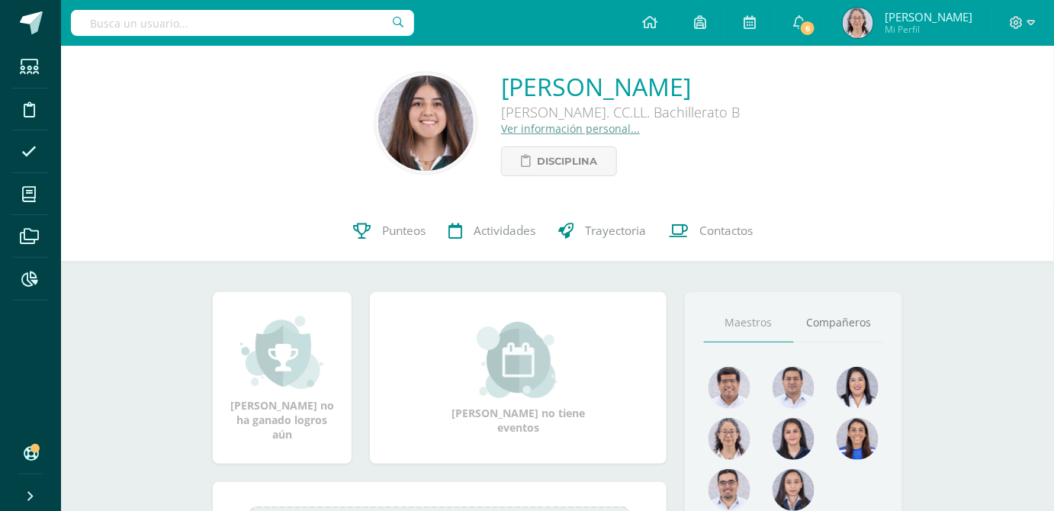
click at [331, 33] on input "text" at bounding box center [242, 23] width 343 height 26
click at [100, 24] on input "lux escobar" at bounding box center [242, 23] width 343 height 26
type input "luz escobar"
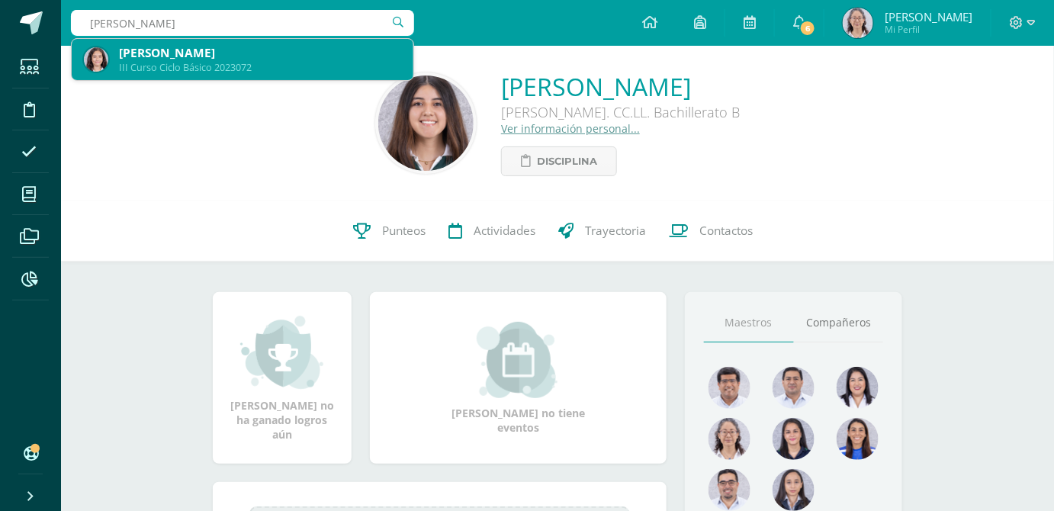
click at [207, 63] on div "III Curso Ciclo Básico 2023072" at bounding box center [260, 67] width 282 height 13
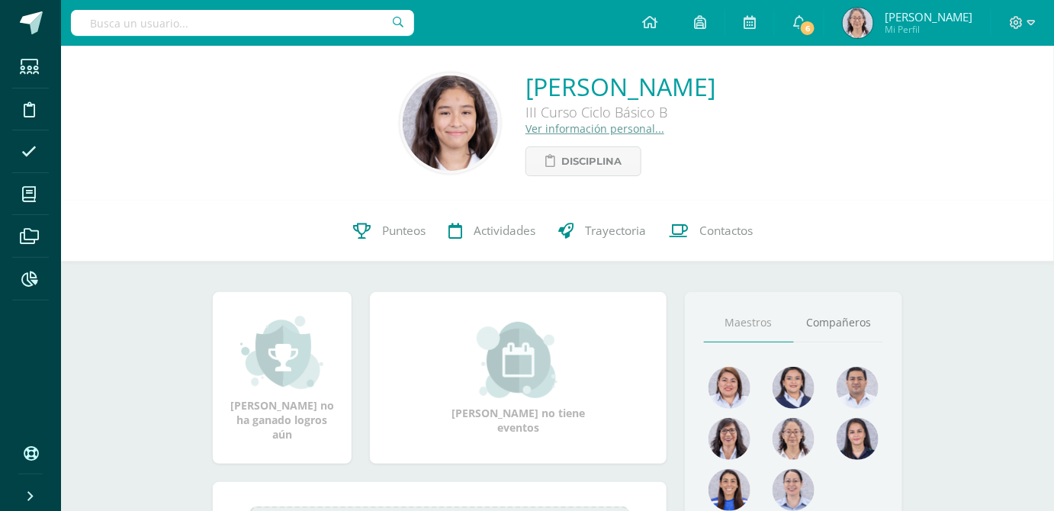
click at [525, 132] on link "Ver información personal..." at bounding box center [594, 128] width 139 height 14
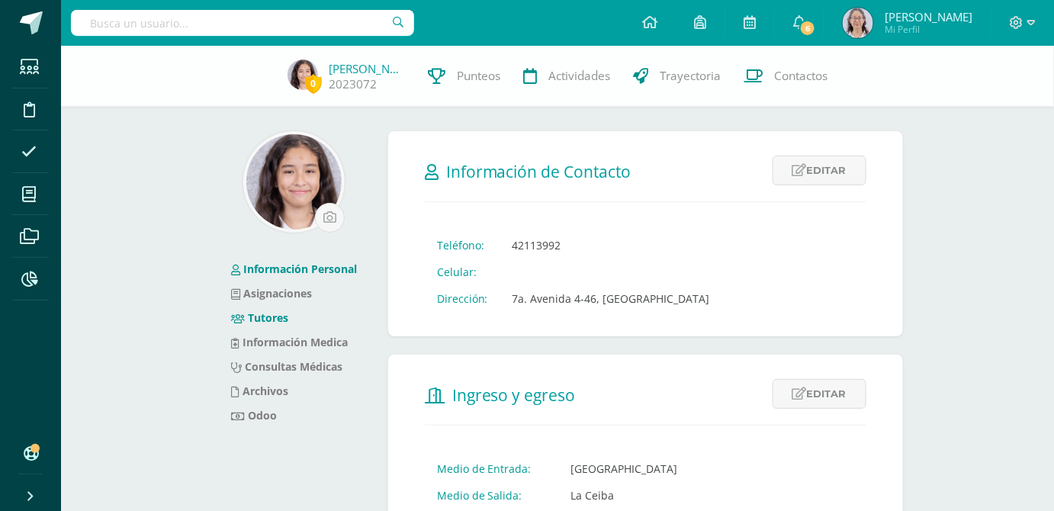
click at [254, 316] on link "Tutores" at bounding box center [260, 317] width 58 height 14
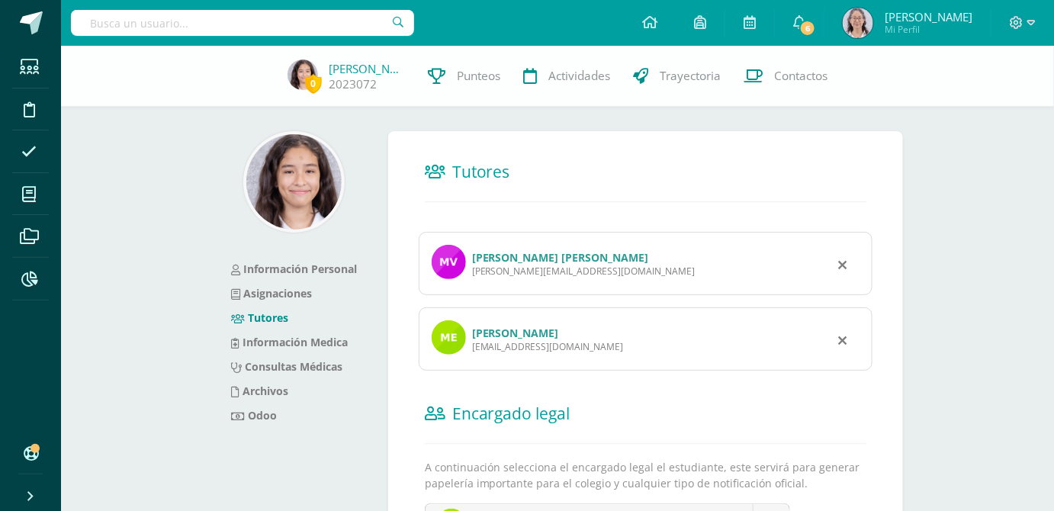
click at [232, 21] on input "text" at bounding box center [242, 23] width 343 height 26
type input "fatima"
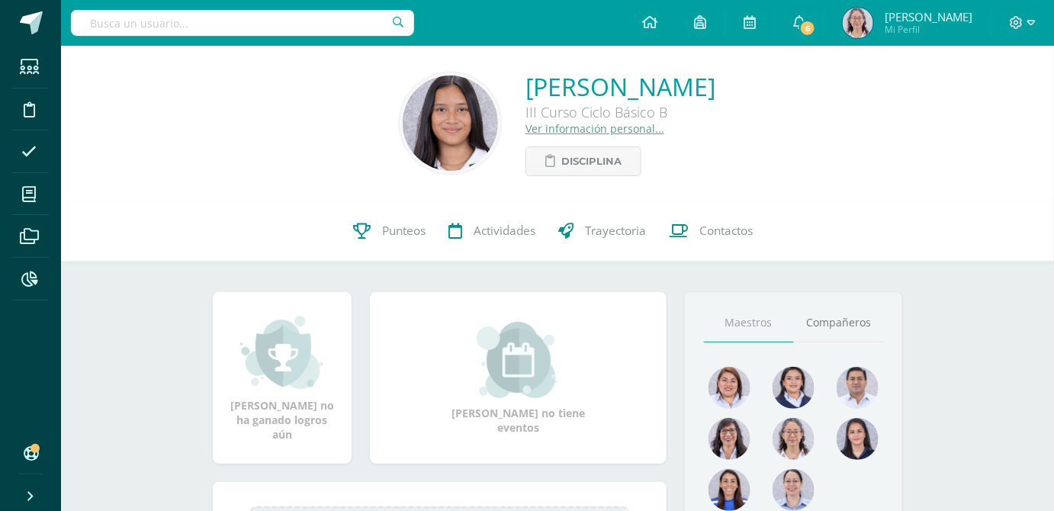
click at [525, 136] on link "Ver información personal..." at bounding box center [594, 128] width 139 height 14
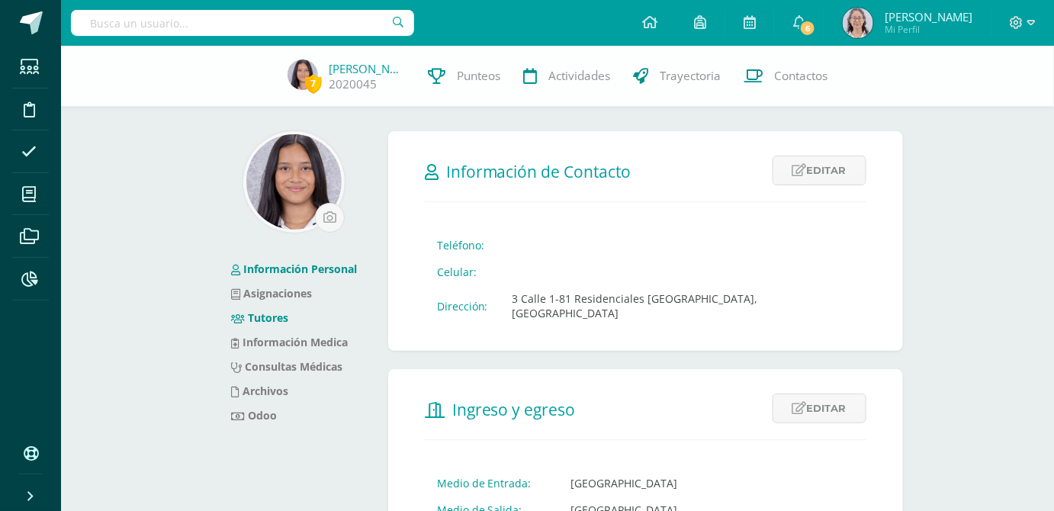
click at [277, 317] on link "Tutores" at bounding box center [260, 317] width 58 height 14
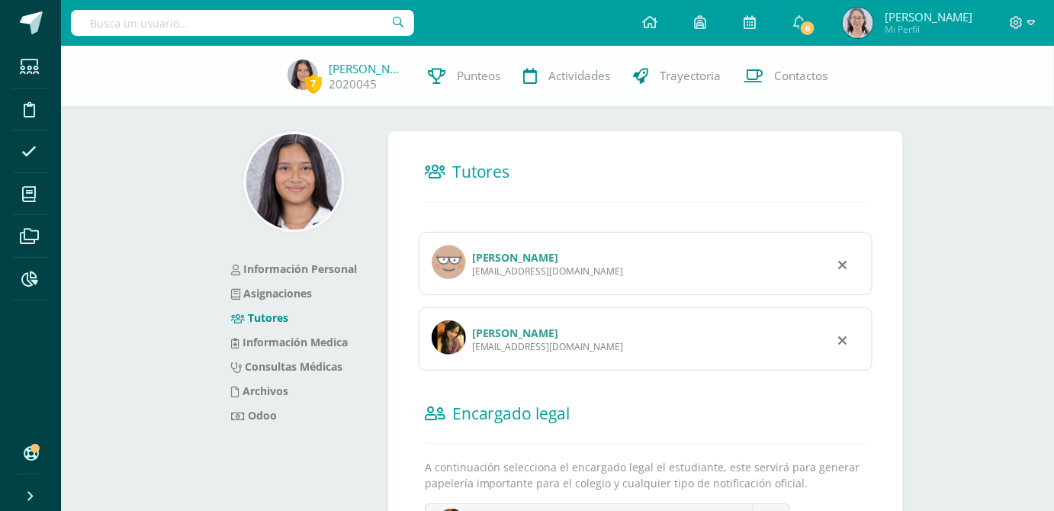
scroll to position [69, 0]
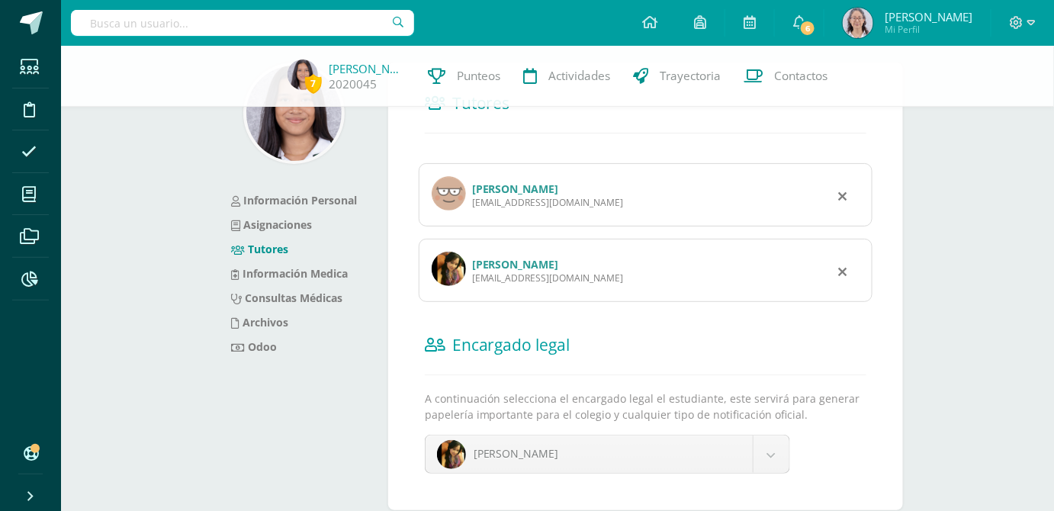
drag, startPoint x: 597, startPoint y: 203, endPoint x: 476, endPoint y: 206, distance: 121.3
click at [472, 207] on div "hugogaitan99@gmail.com" at bounding box center [548, 202] width 152 height 13
copy div "hugogaitan99@gmail.com"
drag, startPoint x: 592, startPoint y: 285, endPoint x: 472, endPoint y: 277, distance: 120.8
click at [472, 277] on div "Thannia Elizabeth Ronquillo Suárez thanniaesi@gmail.com" at bounding box center [646, 270] width 454 height 63
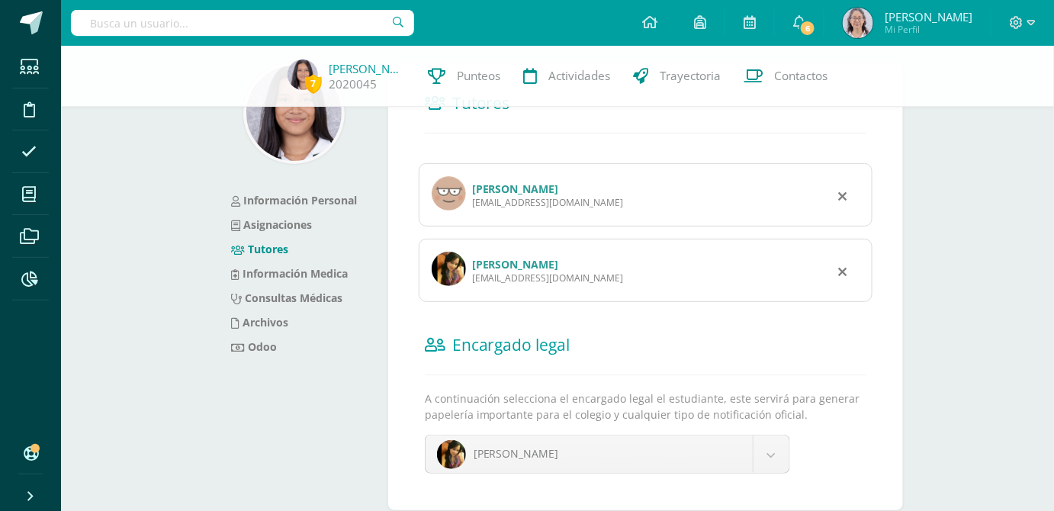
copy div "thanniaesi@gmail.com"
click at [274, 18] on input "text" at bounding box center [242, 23] width 343 height 26
type input "valeria elena"
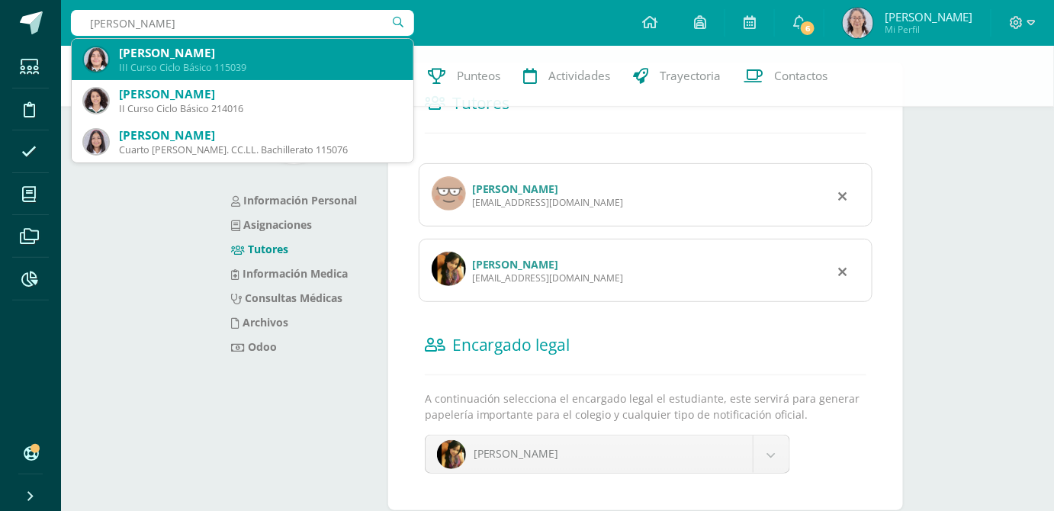
click at [271, 55] on div "Valeria Elena Gómez Estrada" at bounding box center [260, 53] width 282 height 16
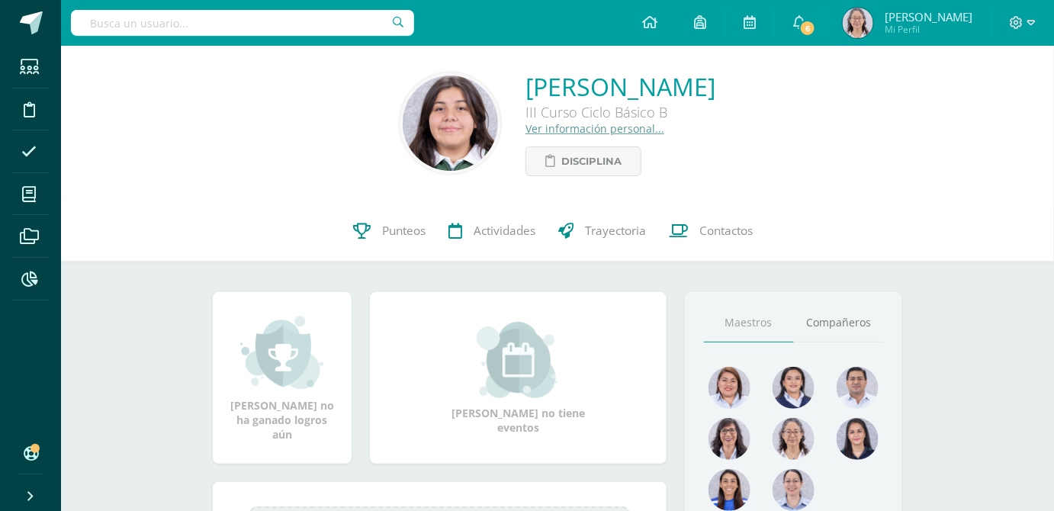
click at [574, 130] on link "Ver información personal..." at bounding box center [594, 128] width 139 height 14
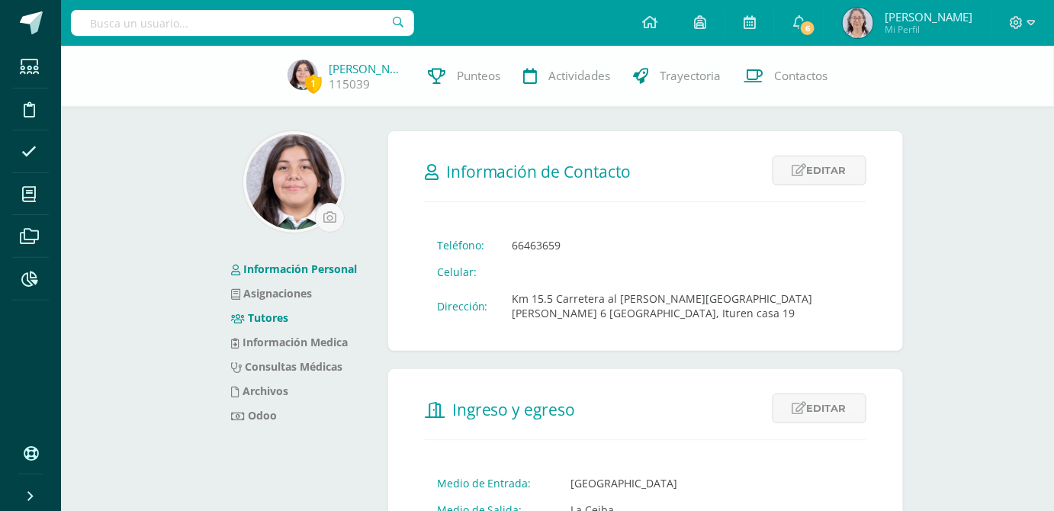
click at [274, 308] on li "Tutores" at bounding box center [294, 318] width 127 height 24
click at [271, 323] on link "Tutores" at bounding box center [260, 317] width 58 height 14
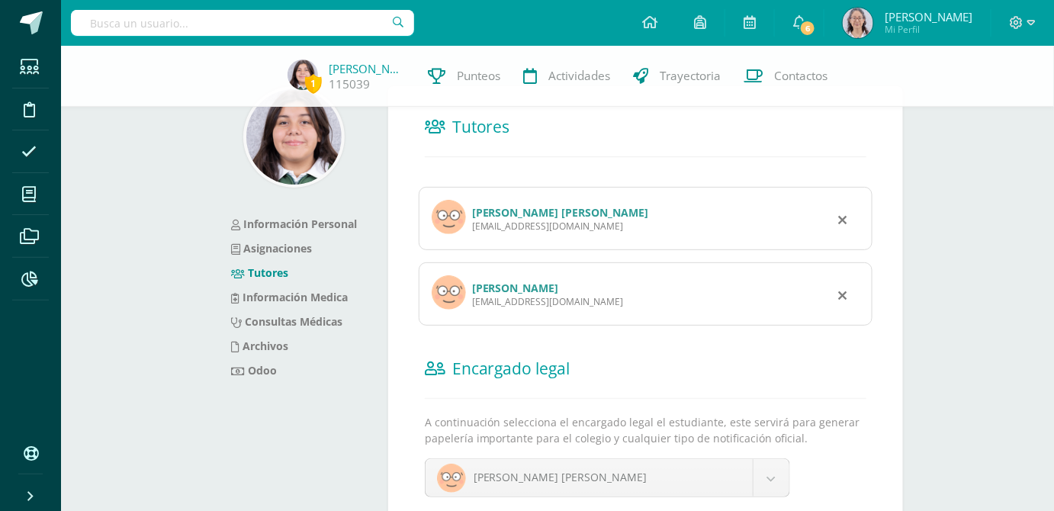
scroll to position [69, 0]
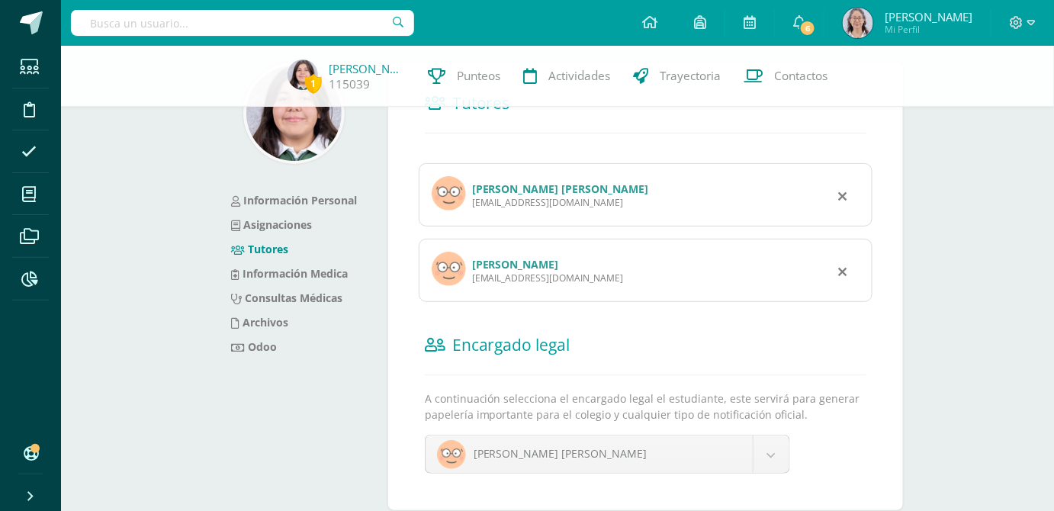
drag, startPoint x: 592, startPoint y: 204, endPoint x: 470, endPoint y: 206, distance: 122.8
click at [470, 206] on div "[PERSON_NAME] [PERSON_NAME] [EMAIL_ADDRESS][DOMAIN_NAME]" at bounding box center [646, 194] width 454 height 63
copy div "[EMAIL_ADDRESS][DOMAIN_NAME]"
drag, startPoint x: 598, startPoint y: 276, endPoint x: 470, endPoint y: 281, distance: 128.2
click at [470, 281] on div "[PERSON_NAME] [EMAIL_ADDRESS][DOMAIN_NAME]" at bounding box center [646, 270] width 454 height 63
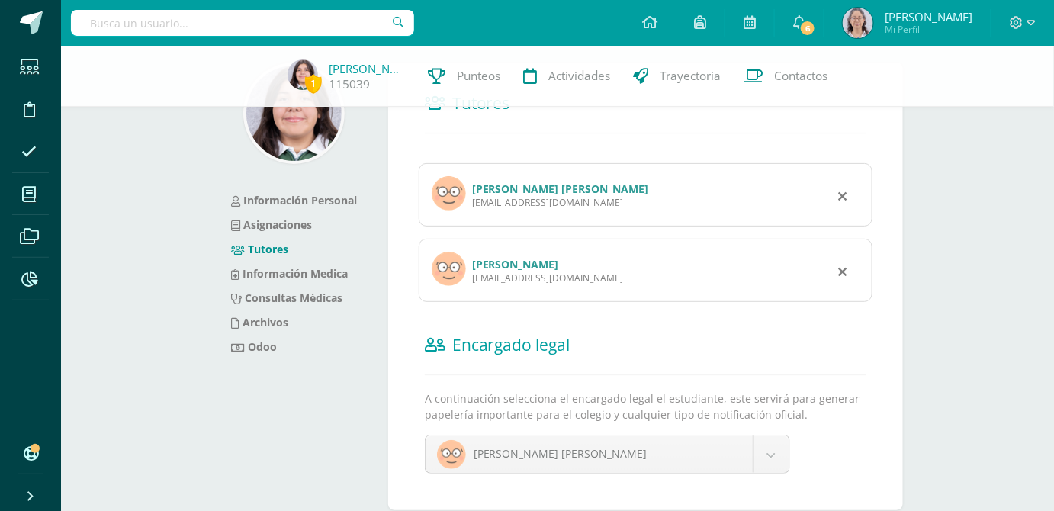
copy div "[EMAIL_ADDRESS][DOMAIN_NAME]"
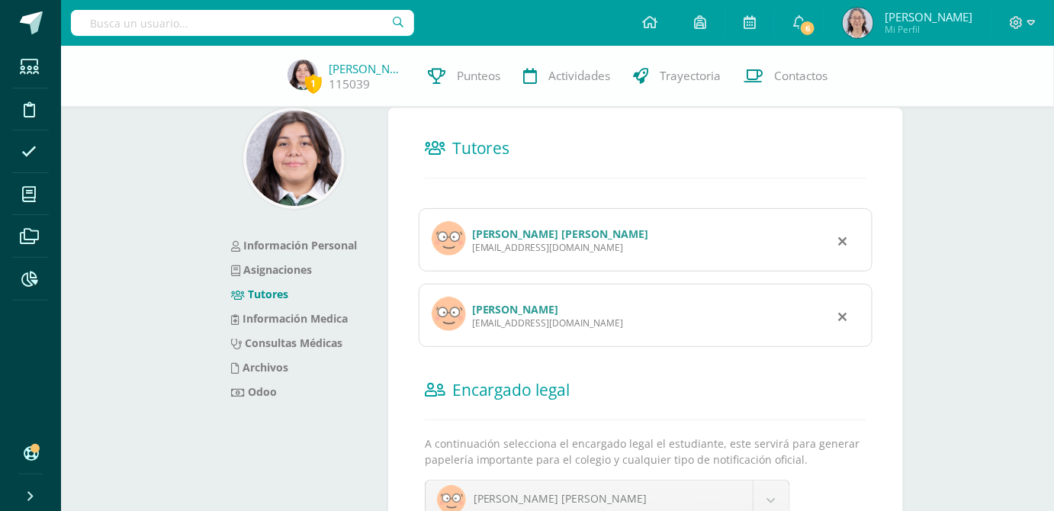
scroll to position [0, 0]
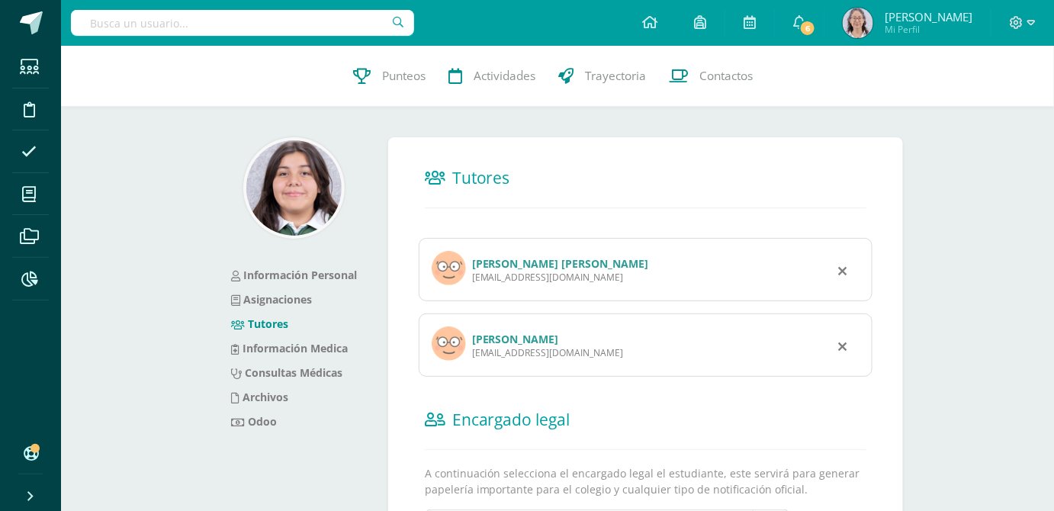
click at [205, 24] on input "text" at bounding box center [242, 23] width 343 height 26
type input "[PERSON_NAME]"
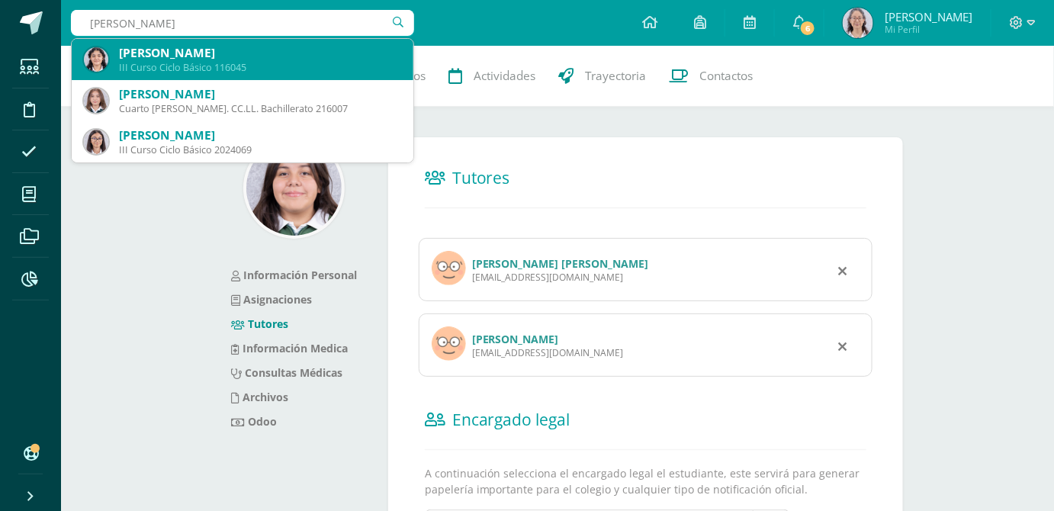
click at [221, 54] on div "[PERSON_NAME]" at bounding box center [260, 53] width 282 height 16
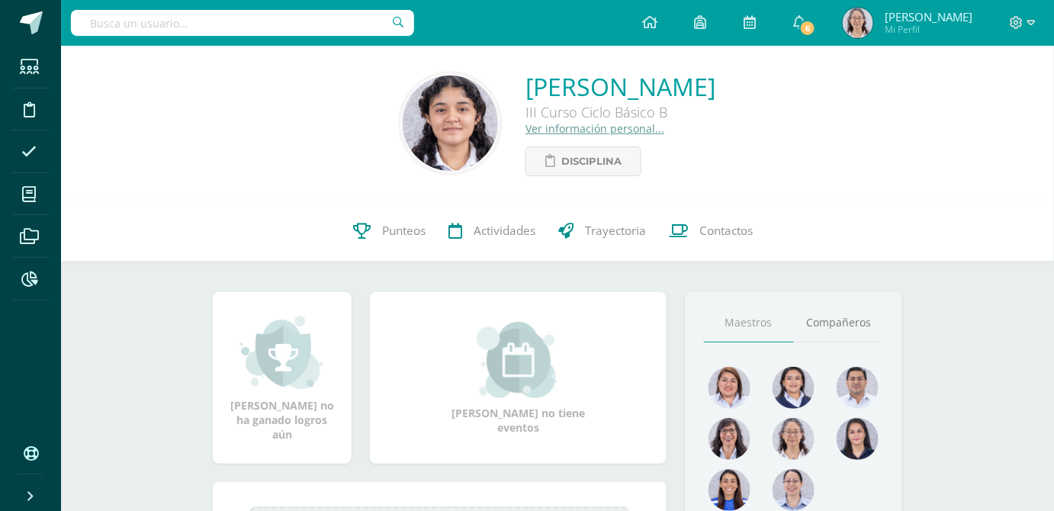
click at [531, 130] on link "Ver información personal..." at bounding box center [594, 128] width 139 height 14
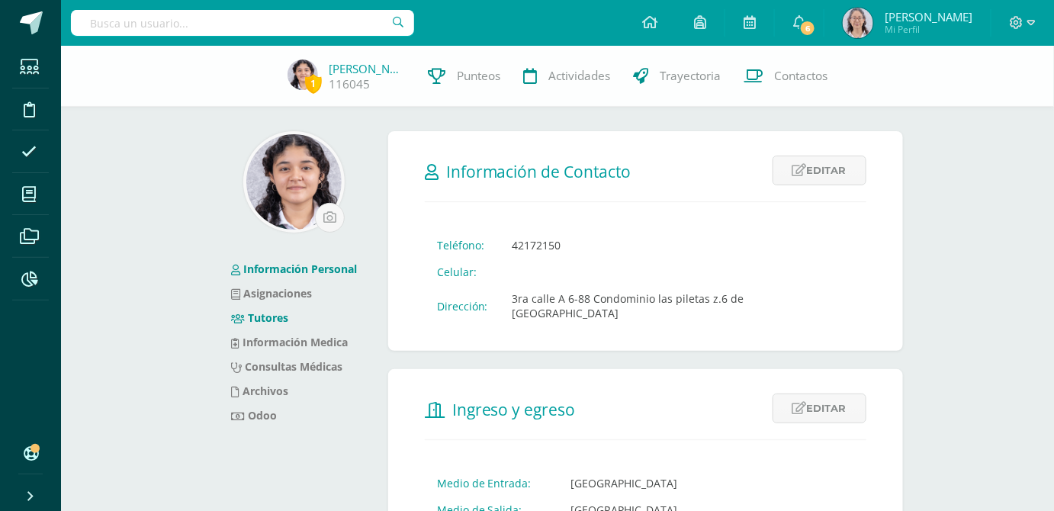
click at [266, 322] on link "Tutores" at bounding box center [260, 317] width 58 height 14
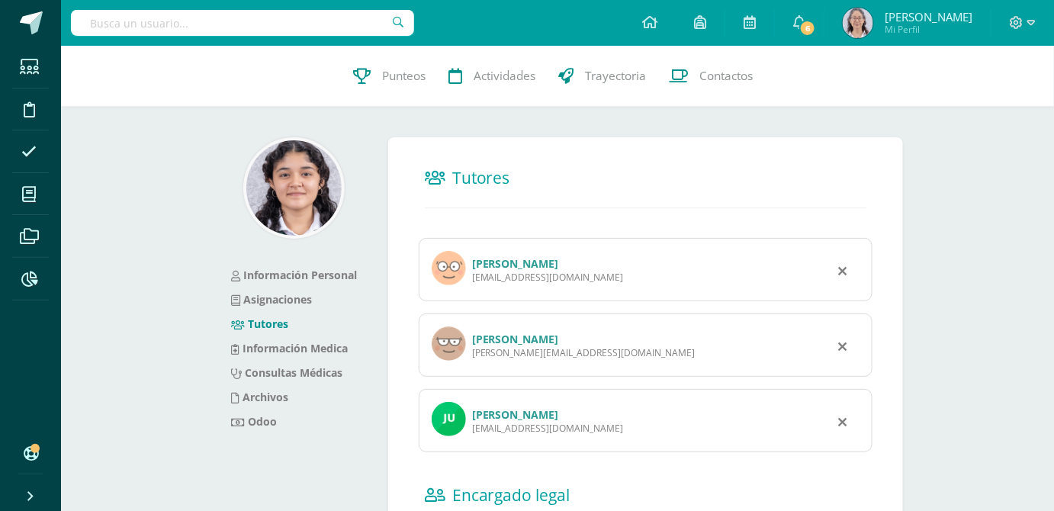
drag, startPoint x: 596, startPoint y: 356, endPoint x: 474, endPoint y: 364, distance: 123.1
click at [474, 364] on div "[PERSON_NAME] Martínez [EMAIL_ADDRESS][DOMAIN_NAME]" at bounding box center [646, 344] width 454 height 63
copy div "[PERSON_NAME][EMAIL_ADDRESS][DOMAIN_NAME]"
click at [559, 258] on link "[PERSON_NAME]" at bounding box center [515, 263] width 87 height 14
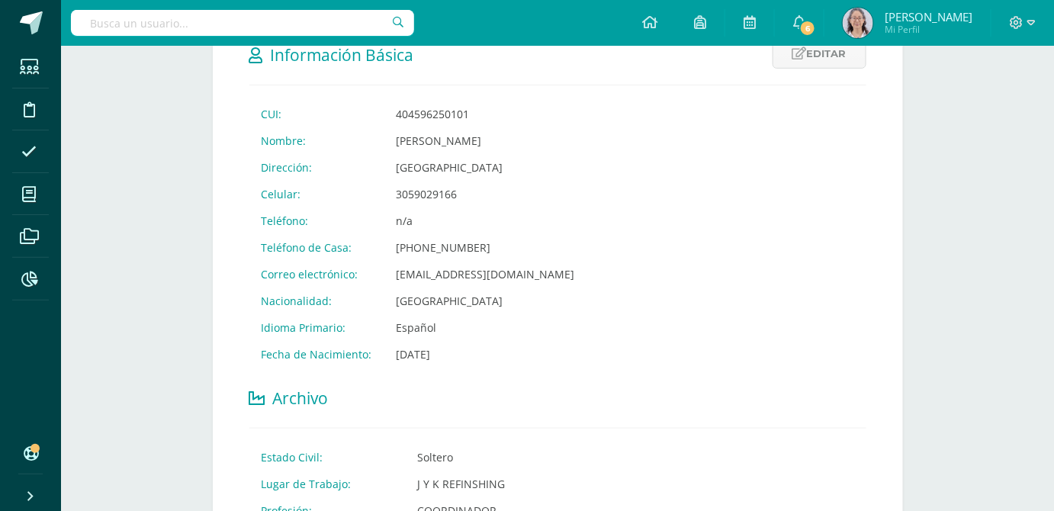
scroll to position [277, 0]
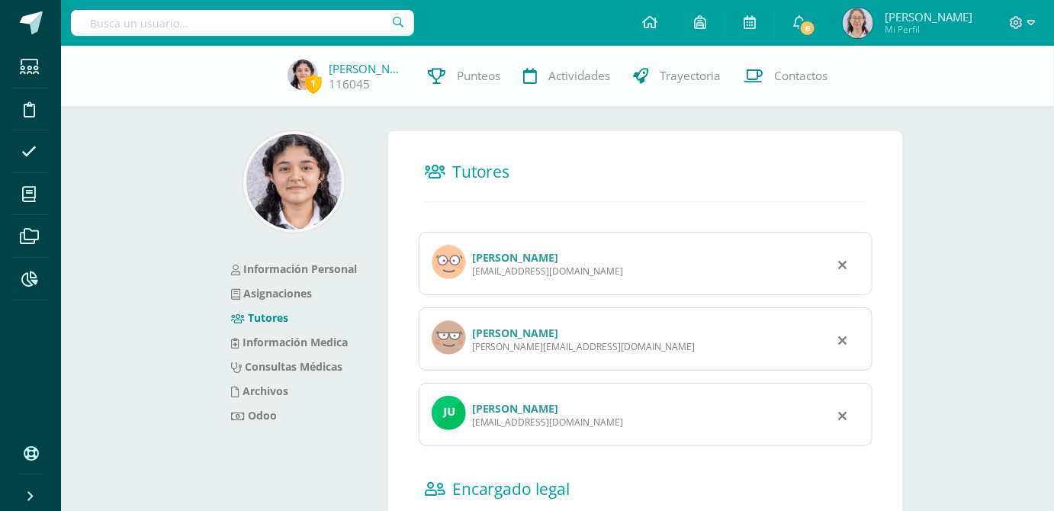
click at [512, 406] on link "Julio César López Pérez" at bounding box center [515, 408] width 87 height 14
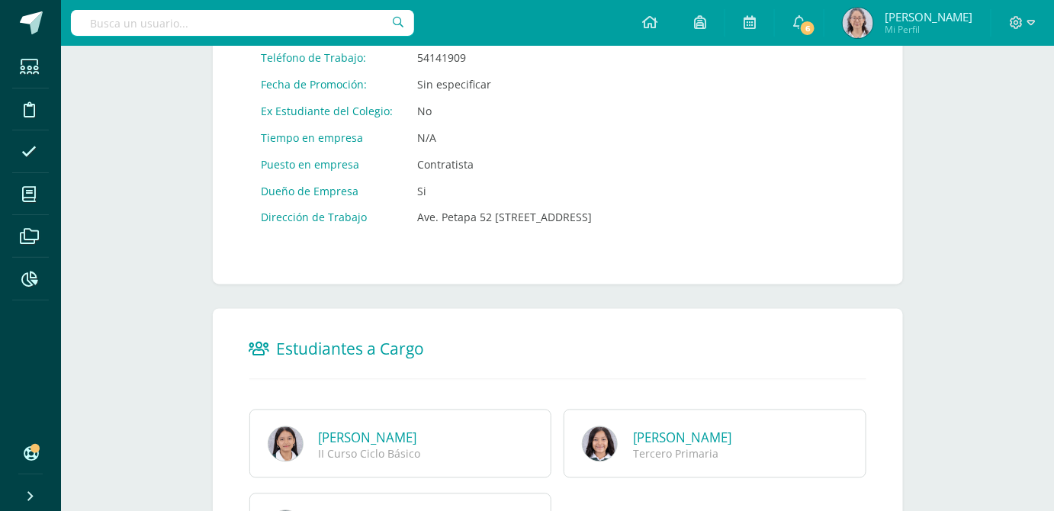
scroll to position [921, 0]
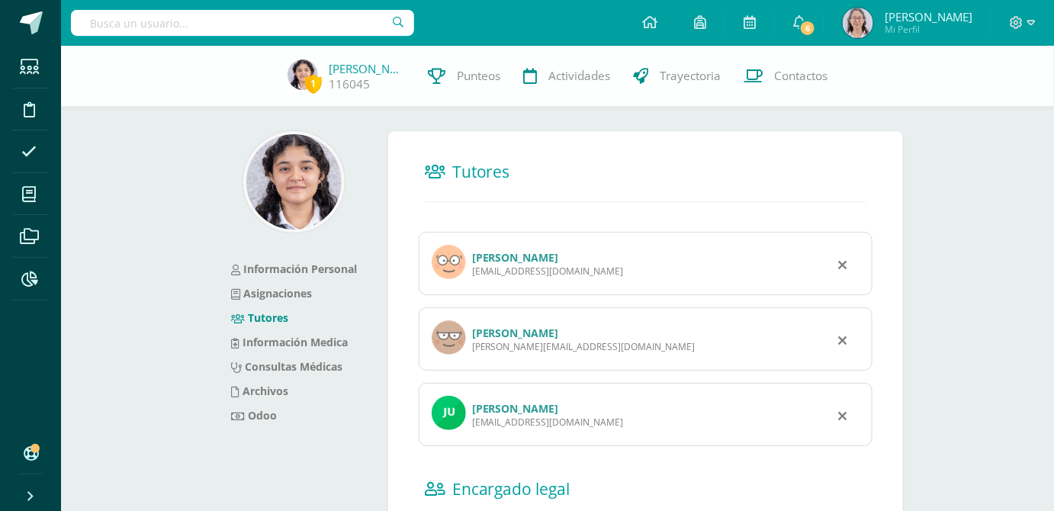
drag, startPoint x: 608, startPoint y: 430, endPoint x: 469, endPoint y: 429, distance: 139.5
click at [469, 429] on div "Julio César López Pérez juliolopez676@gmail.com" at bounding box center [646, 414] width 454 height 63
copy div "juliolopez676@gmail.com"
drag, startPoint x: 613, startPoint y: 268, endPoint x: 470, endPoint y: 269, distance: 143.4
click at [470, 269] on div "Julio Alejandro Hernandez Escovedo juliohernandez444@gmail.com" at bounding box center [646, 263] width 454 height 63
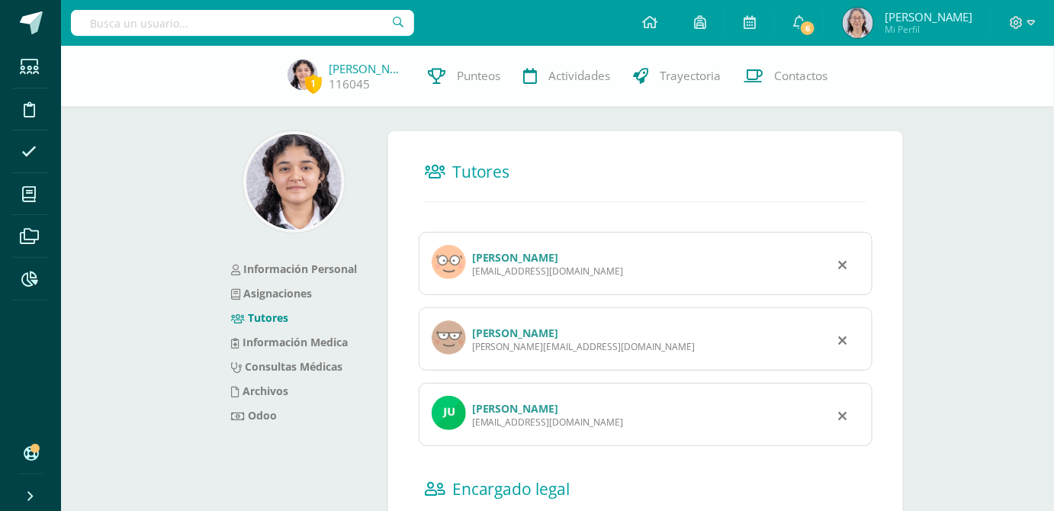
copy div "juliohernandez444@gmail.com"
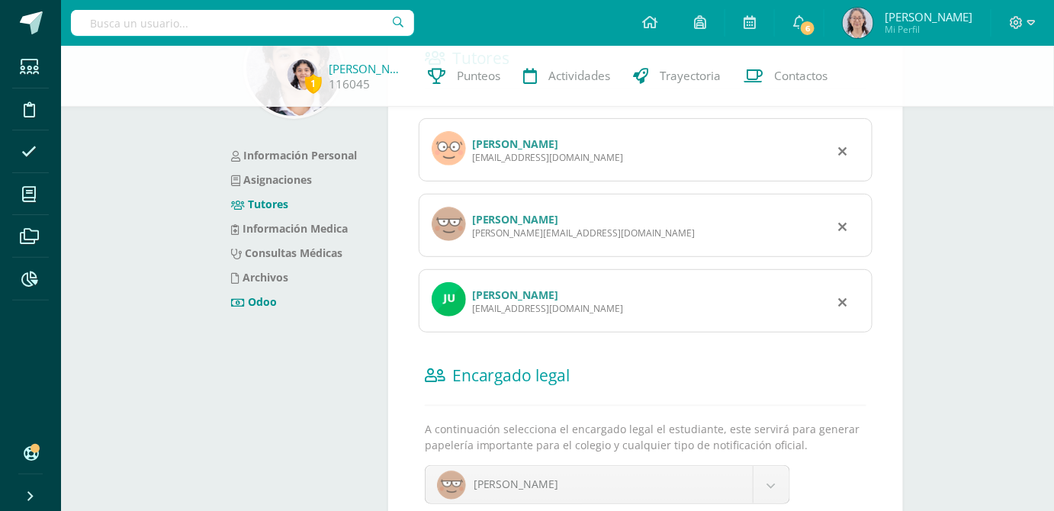
scroll to position [193, 0]
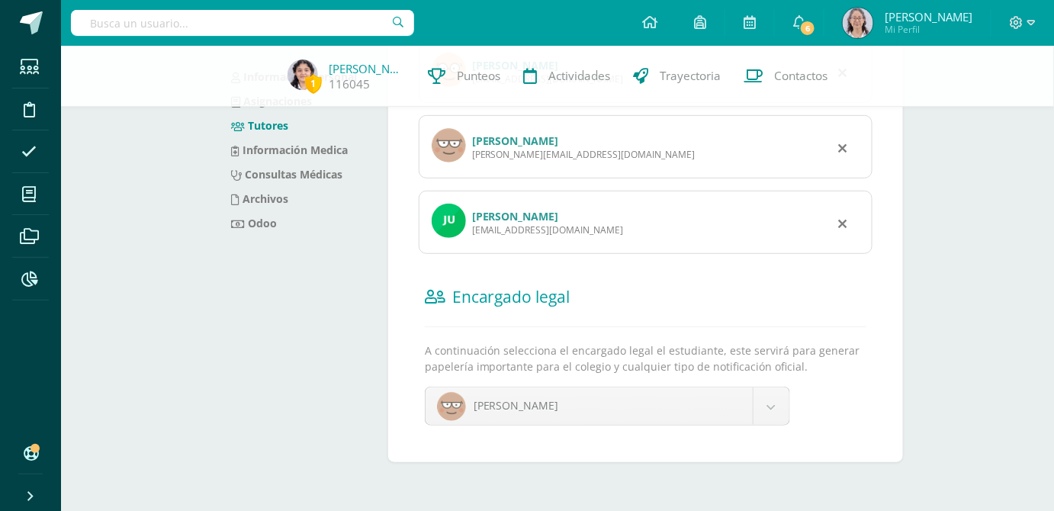
click at [219, 27] on input "text" at bounding box center [242, 23] width 343 height 26
click at [246, 24] on input "k" at bounding box center [242, 23] width 343 height 26
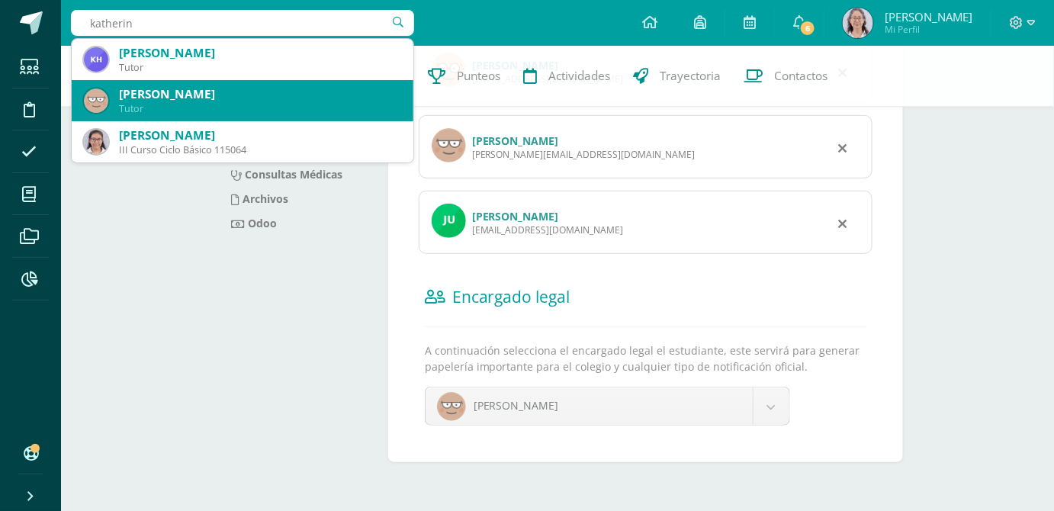
type input "katherina"
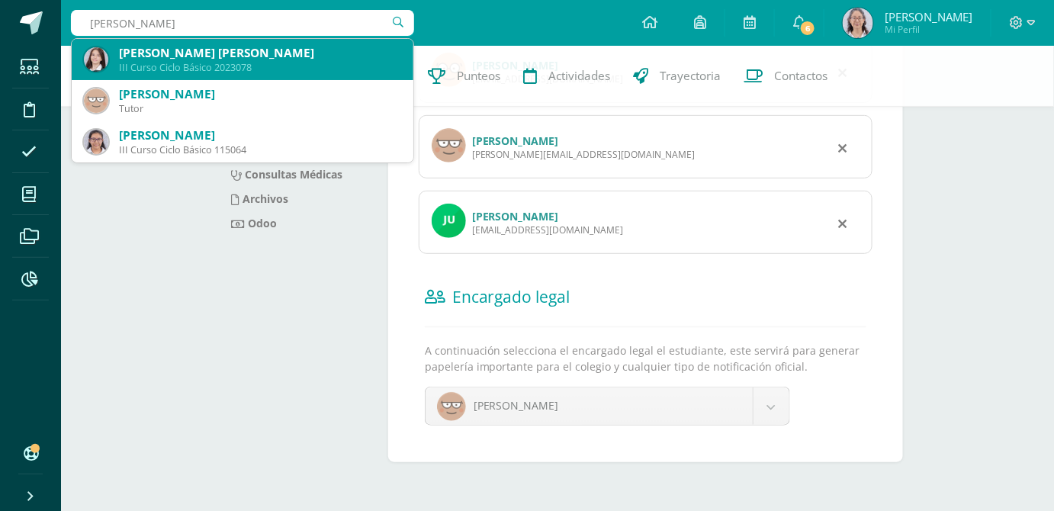
click at [217, 63] on div "III Curso Ciclo Básico 2023078" at bounding box center [260, 67] width 282 height 13
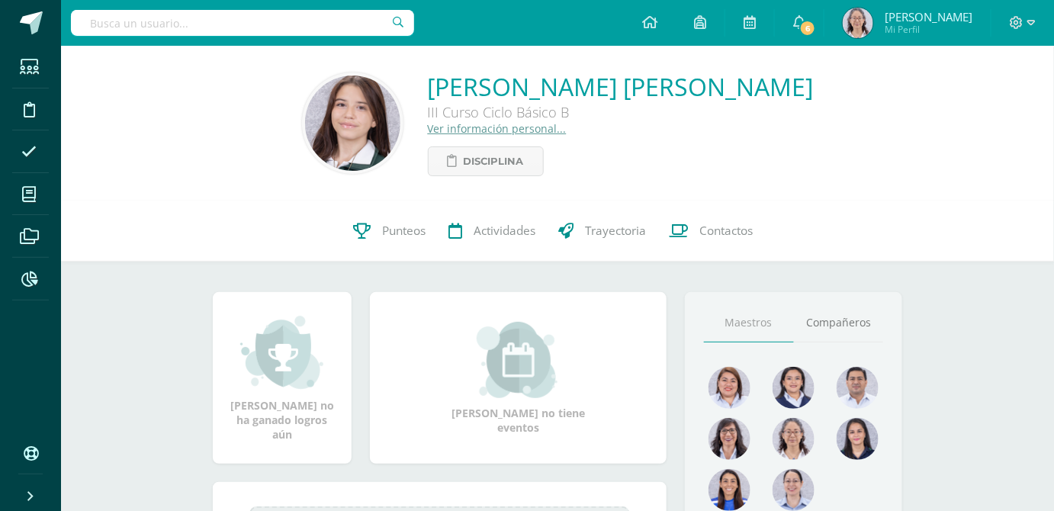
click at [516, 134] on link "Ver información personal..." at bounding box center [497, 128] width 139 height 14
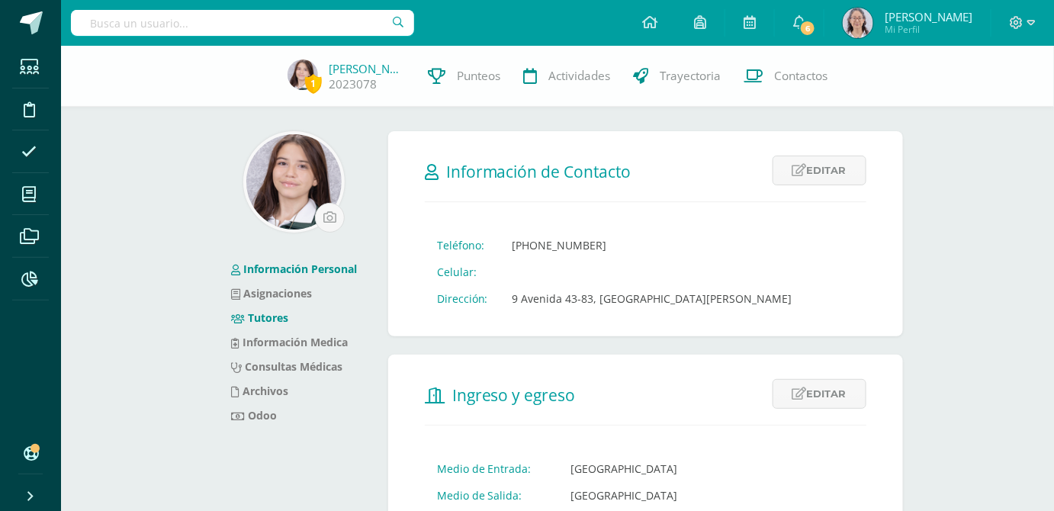
click at [271, 318] on link "Tutores" at bounding box center [260, 317] width 58 height 14
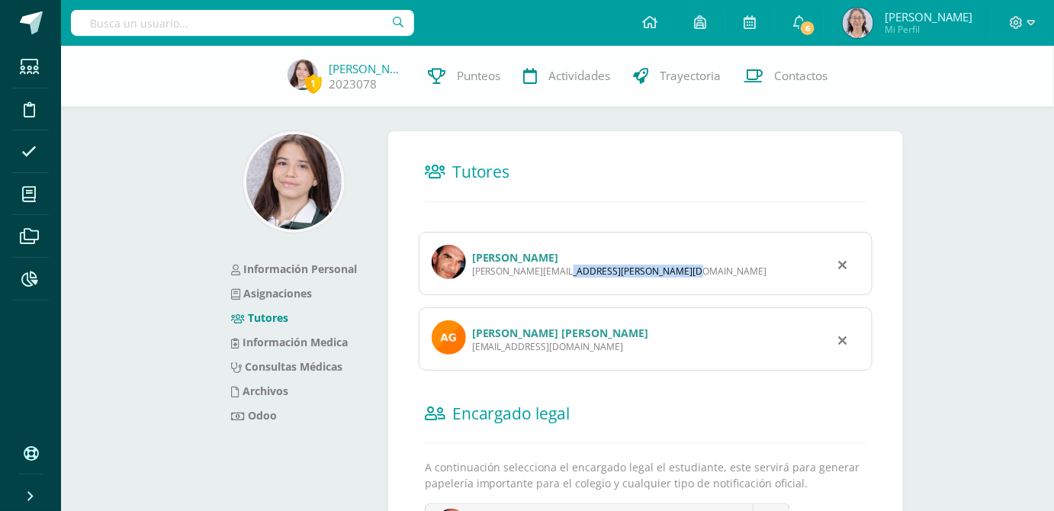
drag, startPoint x: 610, startPoint y: 271, endPoint x: 470, endPoint y: 271, distance: 140.3
click at [470, 271] on div "[PERSON_NAME] Pérez [EMAIL_ADDRESS][PERSON_NAME][DOMAIN_NAME]" at bounding box center [646, 263] width 454 height 63
copy div "[PERSON_NAME][EMAIL_ADDRESS][PERSON_NAME][DOMAIN_NAME]"
drag, startPoint x: 602, startPoint y: 345, endPoint x: 470, endPoint y: 348, distance: 131.2
click at [470, 348] on div "[PERSON_NAME] [PERSON_NAME] [EMAIL_ADDRESS][DOMAIN_NAME]" at bounding box center [646, 338] width 454 height 63
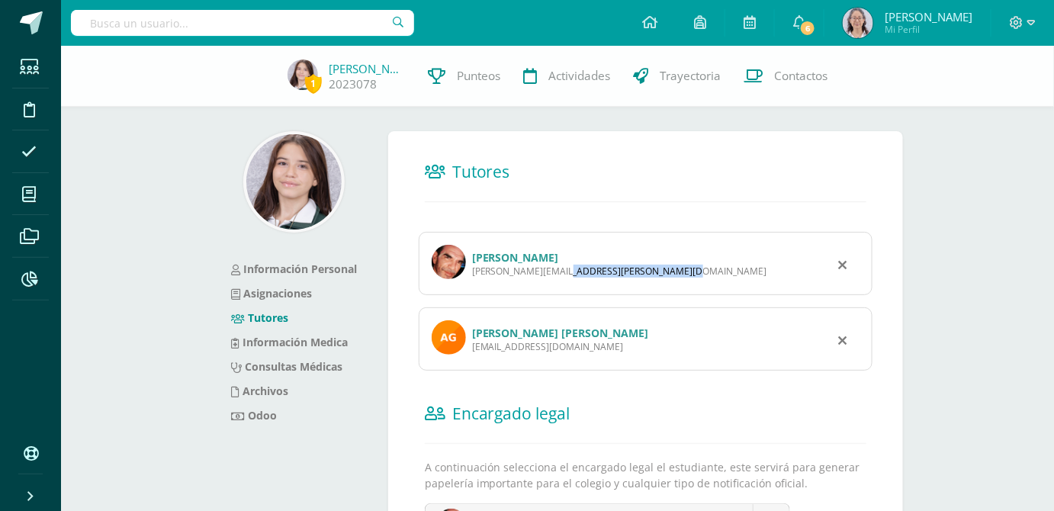
copy div "[EMAIL_ADDRESS][DOMAIN_NAME]"
click at [294, 31] on input "text" at bounding box center [242, 23] width 343 height 26
type input "nathalia ximena lopez"
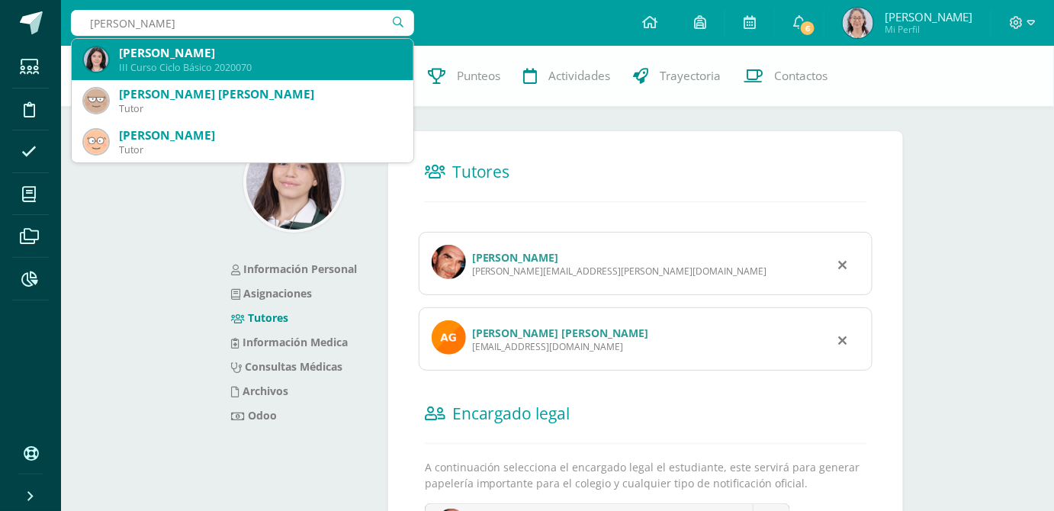
click at [288, 51] on div "[PERSON_NAME]" at bounding box center [260, 53] width 282 height 16
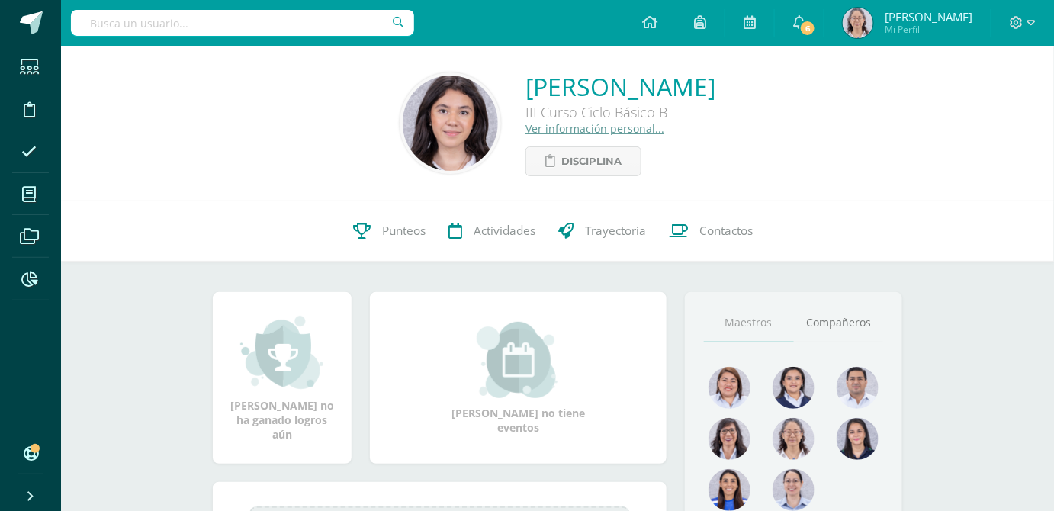
click at [535, 130] on link "Ver información personal..." at bounding box center [594, 128] width 139 height 14
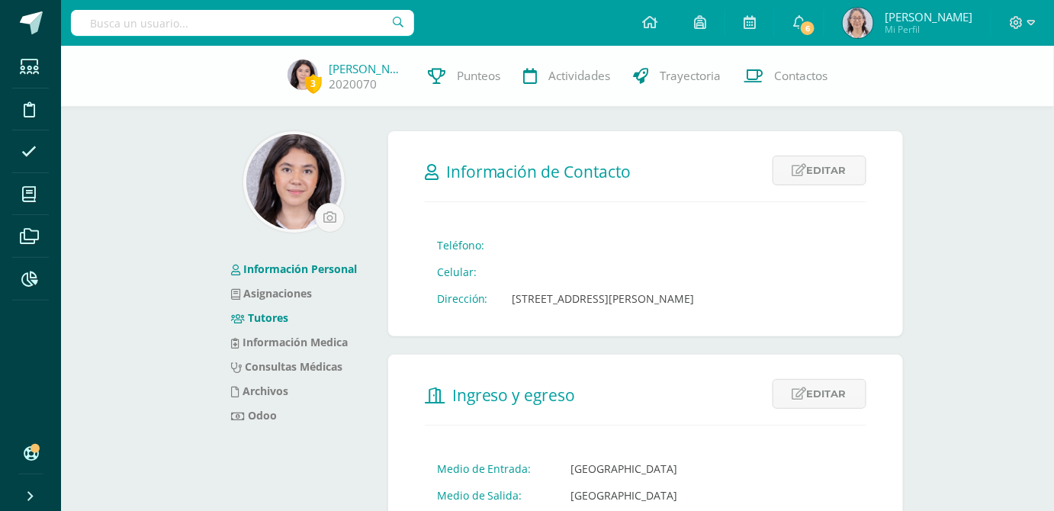
click at [267, 315] on link "Tutores" at bounding box center [260, 317] width 58 height 14
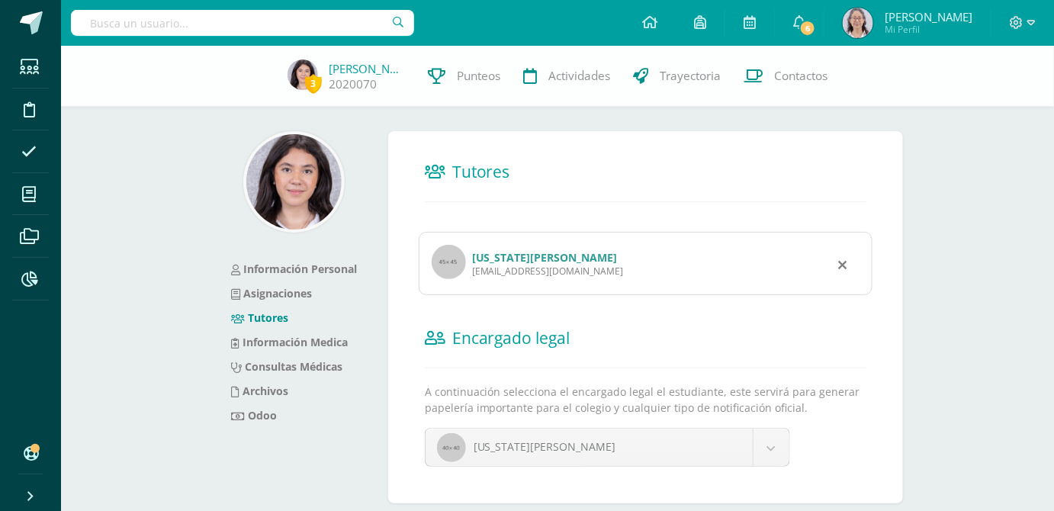
drag, startPoint x: 621, startPoint y: 277, endPoint x: 470, endPoint y: 276, distance: 151.7
click at [470, 276] on div "Virginia Alejandra Del Aguila Lam alejandralam1910@gmail.com" at bounding box center [646, 263] width 454 height 63
copy div "alejandralam1910@gmail.com"
click at [288, 29] on input "text" at bounding box center [242, 23] width 343 height 26
type input "bianca menen"
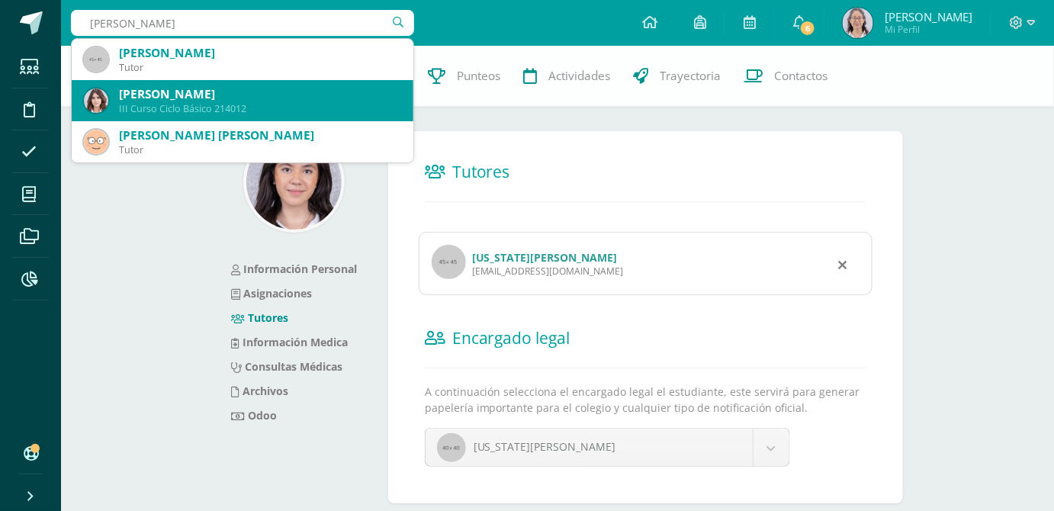
click at [264, 94] on div "[PERSON_NAME]" at bounding box center [260, 94] width 282 height 16
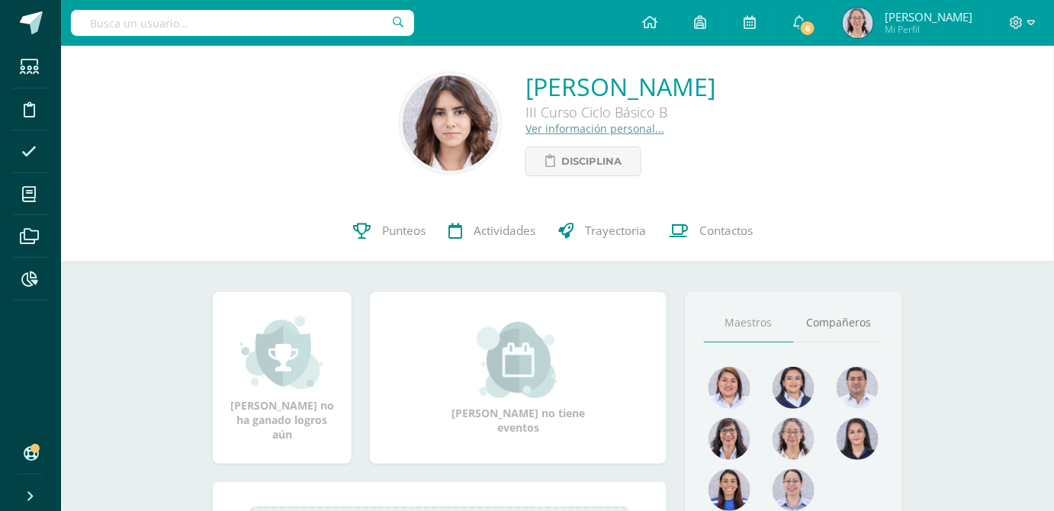
click at [525, 135] on link "Ver información personal..." at bounding box center [594, 128] width 139 height 14
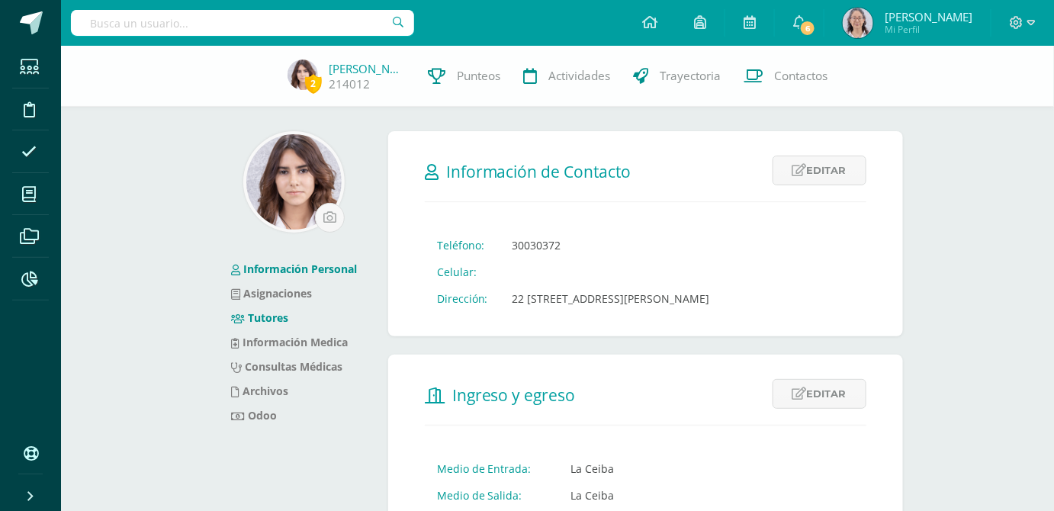
click at [272, 316] on link "Tutores" at bounding box center [260, 317] width 58 height 14
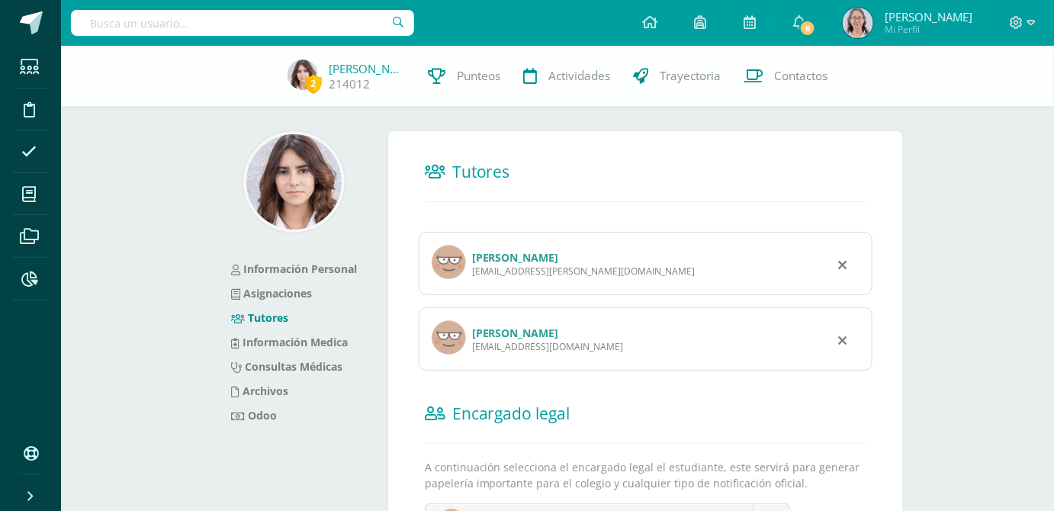
drag, startPoint x: 592, startPoint y: 275, endPoint x: 473, endPoint y: 275, distance: 119.0
click at [473, 275] on div "Carmenrosa Oliveros cr.carmenrose@gmail.com" at bounding box center [646, 263] width 454 height 63
copy div "cr.carmenrose@gmail.com"
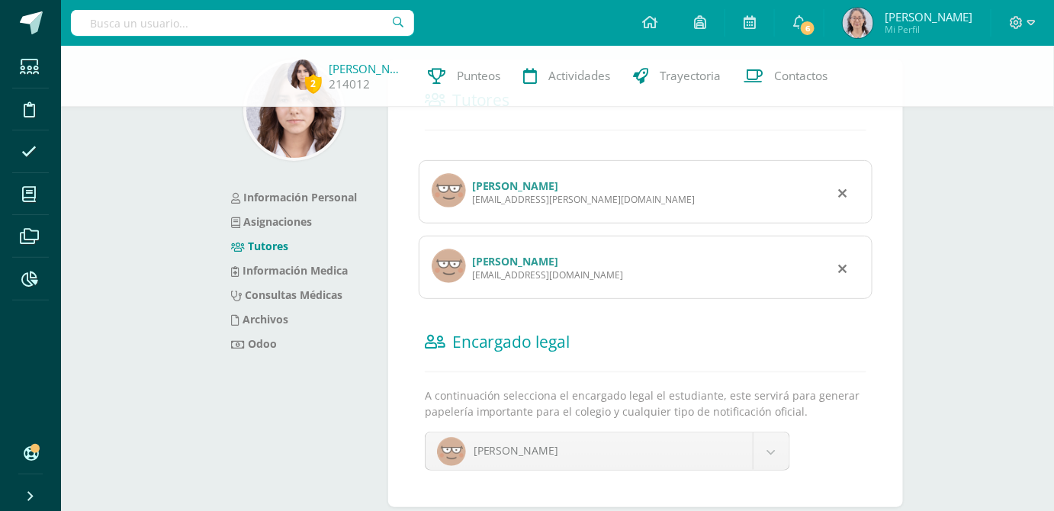
scroll to position [48, 0]
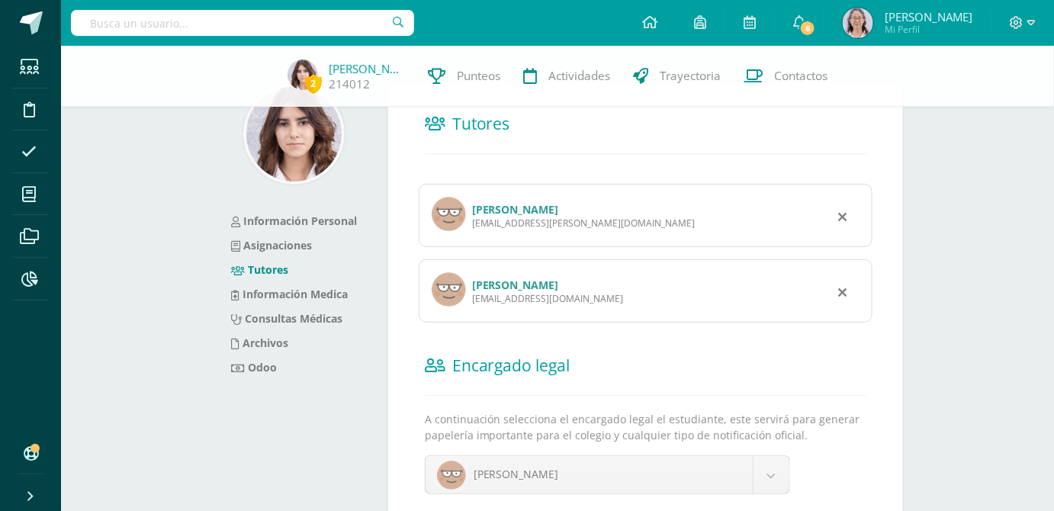
drag, startPoint x: 607, startPoint y: 300, endPoint x: 474, endPoint y: 306, distance: 133.6
click at [474, 306] on div "Edgar Estuardo Menéndez Menéndez emenendez@mmayca.com" at bounding box center [646, 290] width 454 height 63
copy div "emenendez@mmayca.com"
click at [296, 25] on input "text" at bounding box center [242, 23] width 343 height 26
type input "Hanna isabela"
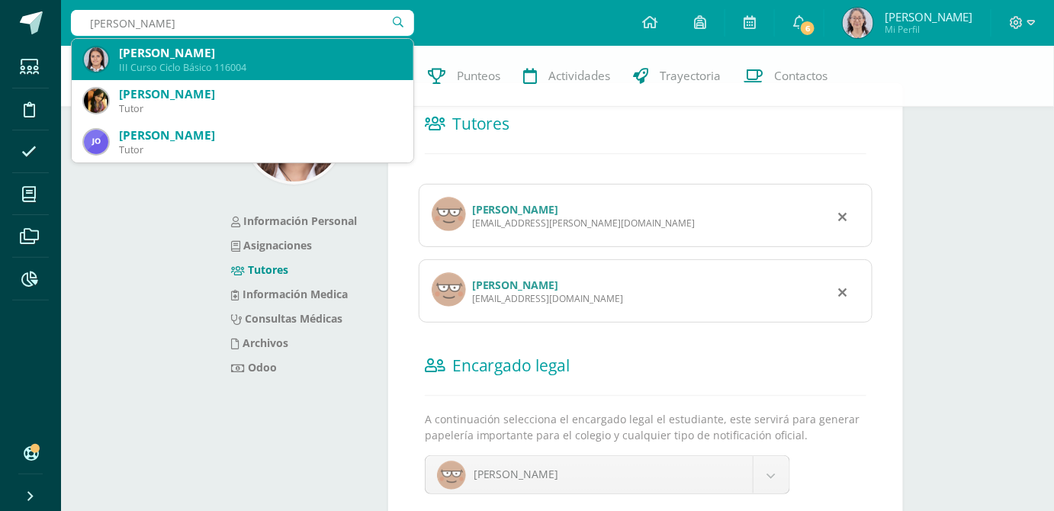
click at [226, 59] on div "Hanna Isabela Morales López" at bounding box center [260, 53] width 282 height 16
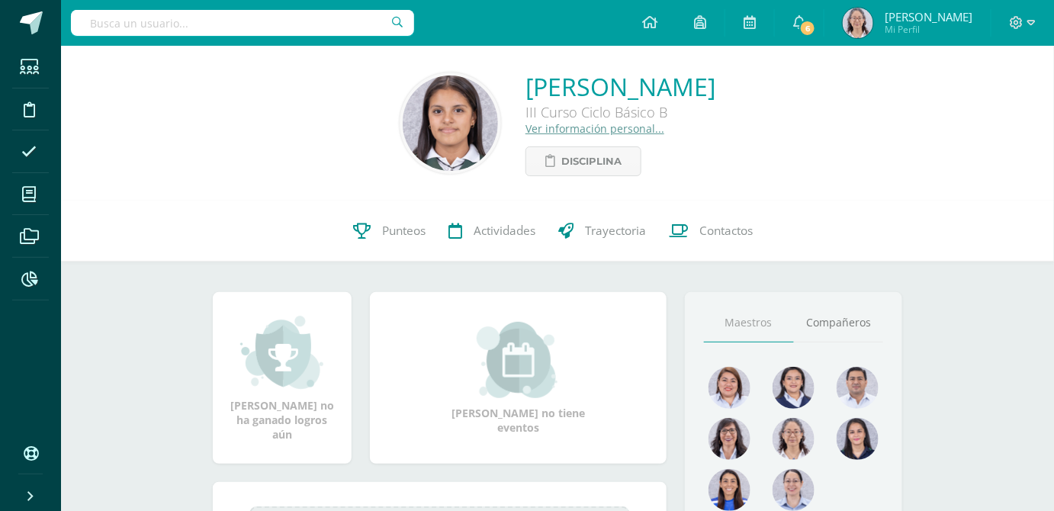
click at [531, 130] on link "Ver información personal..." at bounding box center [594, 128] width 139 height 14
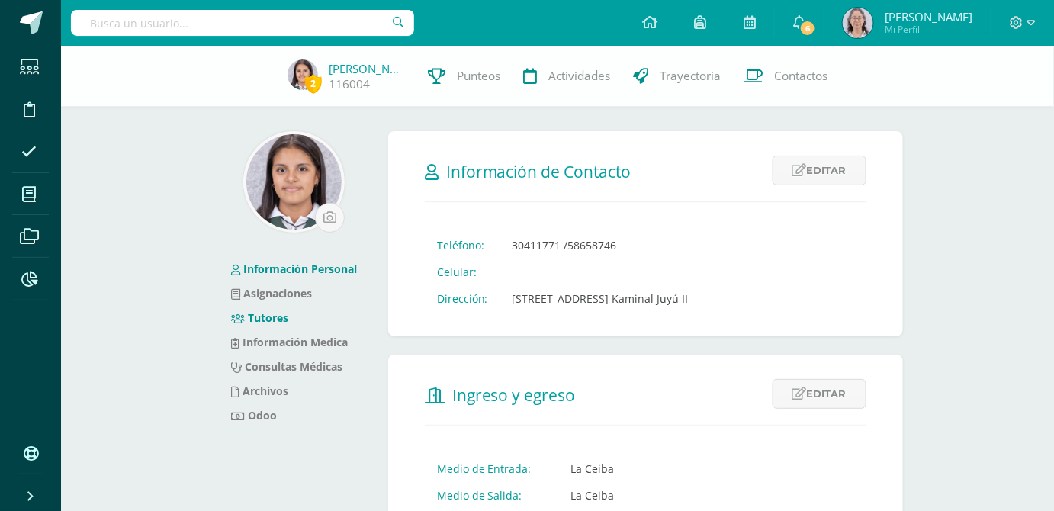
click at [276, 317] on link "Tutores" at bounding box center [260, 317] width 58 height 14
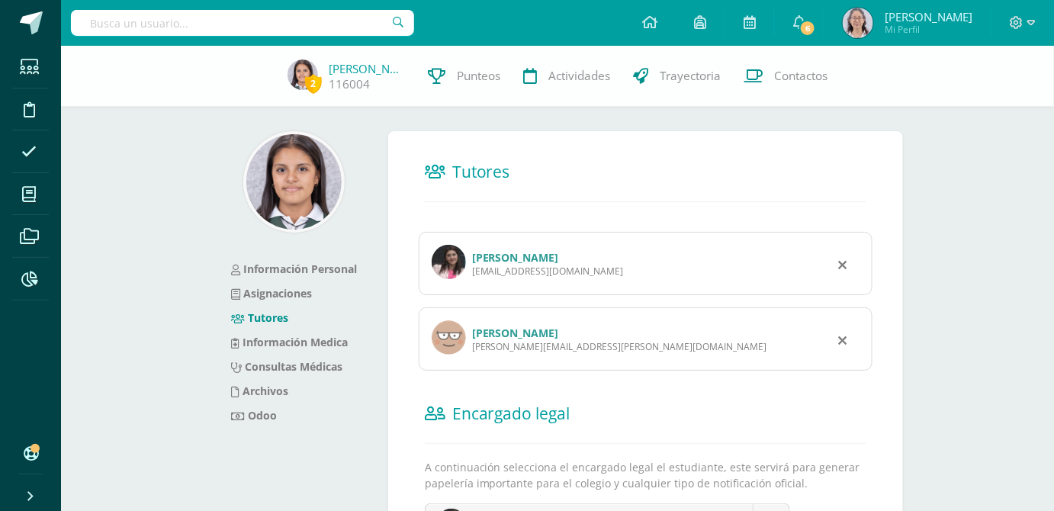
drag, startPoint x: 606, startPoint y: 281, endPoint x: 470, endPoint y: 279, distance: 135.7
click at [470, 279] on div "Ivonne López Contreras ivonnelo@yahoo.com" at bounding box center [646, 263] width 454 height 63
copy div "ivonnelo@yahoo.com"
drag, startPoint x: 630, startPoint y: 350, endPoint x: 470, endPoint y: 342, distance: 160.3
click at [470, 342] on div "Sergio Rolando Morales Gudiel sergio.rolando.morales3@gmail.com" at bounding box center [646, 338] width 454 height 63
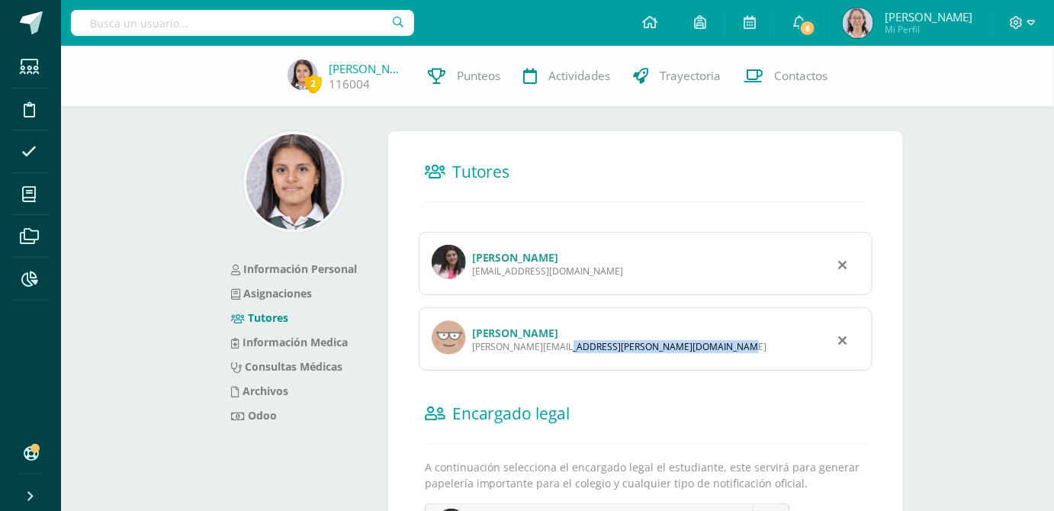
copy div "sergio.rolando.morales3@gmail.com"
click at [171, 23] on input "text" at bounding box center [242, 23] width 343 height 26
type input "sophie morales"
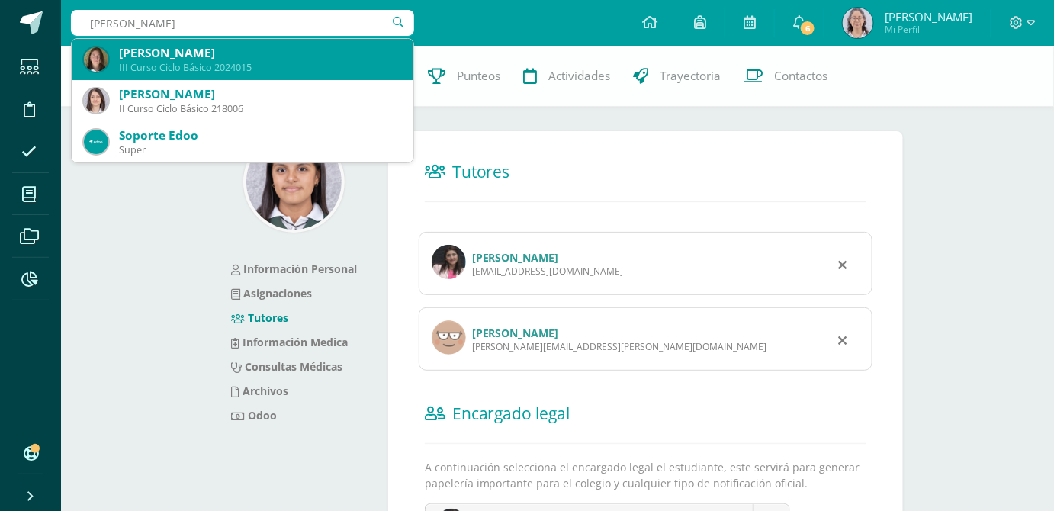
click at [184, 61] on div "III Curso Ciclo Básico 2024015" at bounding box center [260, 67] width 282 height 13
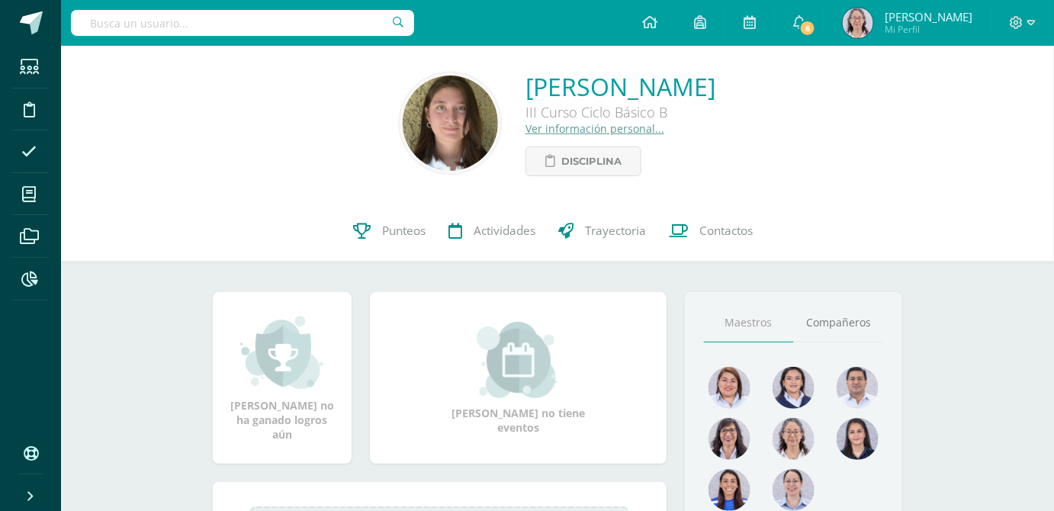
click at [525, 130] on link "Ver información personal..." at bounding box center [594, 128] width 139 height 14
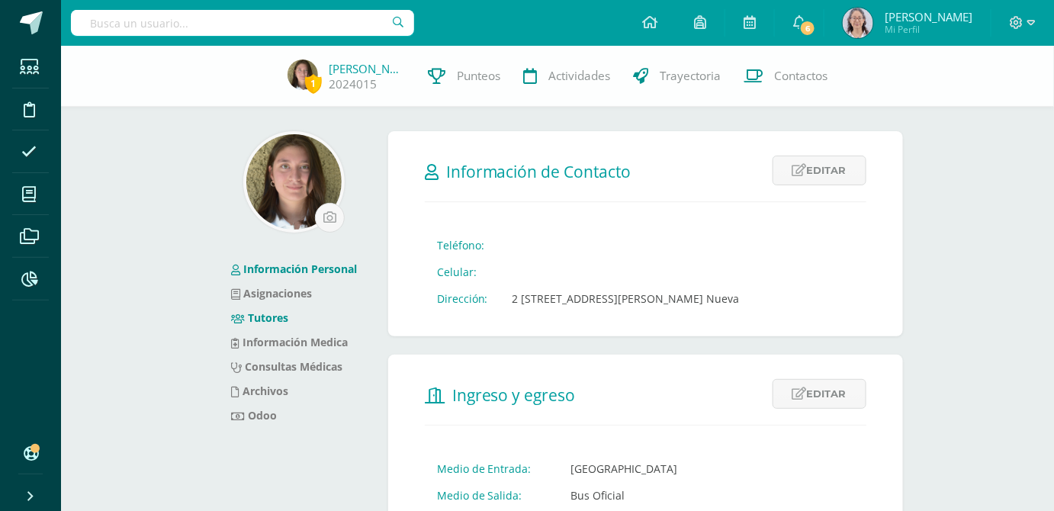
click at [274, 317] on link "Tutores" at bounding box center [260, 317] width 58 height 14
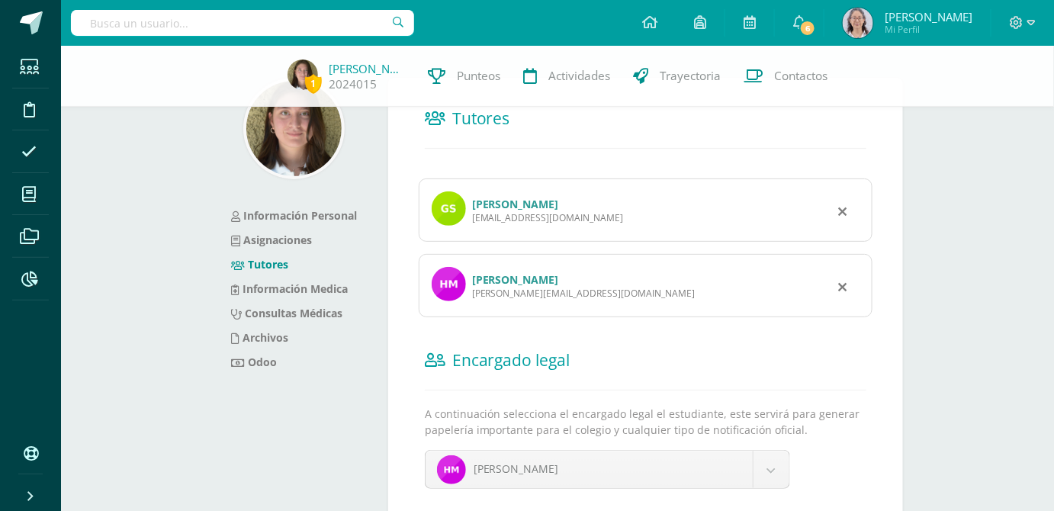
scroll to position [69, 0]
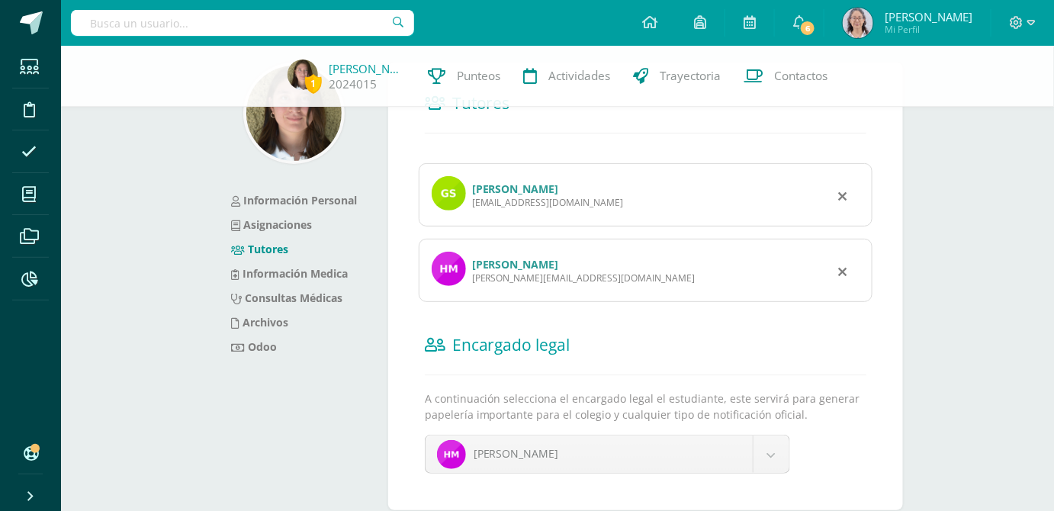
drag, startPoint x: 602, startPoint y: 212, endPoint x: 470, endPoint y: 207, distance: 131.2
click at [470, 207] on div "[PERSON_NAME] [EMAIL_ADDRESS][DOMAIN_NAME]" at bounding box center [646, 194] width 454 height 63
copy div "[EMAIL_ADDRESS][DOMAIN_NAME]"
copy div "gladyssarm72@gmail.com"
drag, startPoint x: 615, startPoint y: 281, endPoint x: 470, endPoint y: 281, distance: 145.6
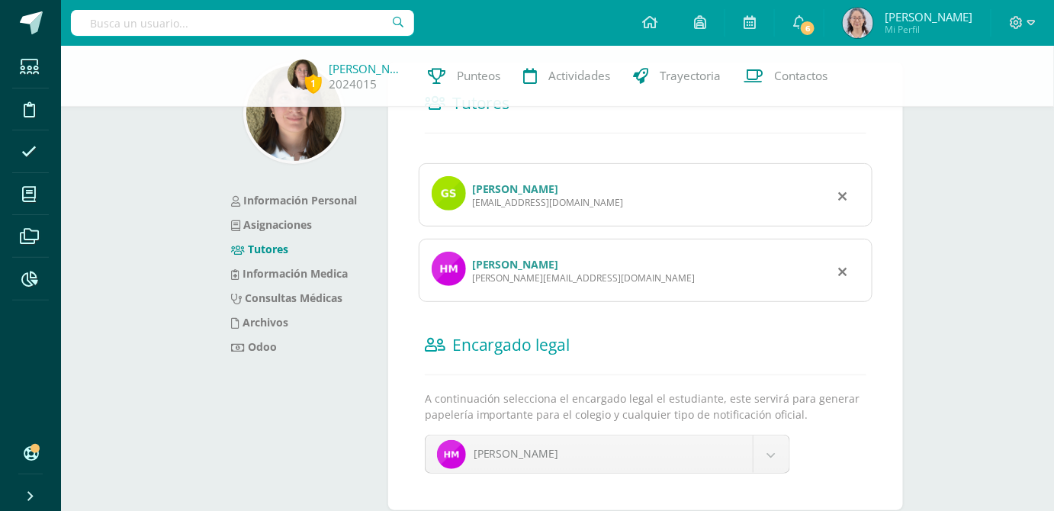
click at [470, 281] on div "Helmer Avelar Morales Barrera helmer.moralesb71@gmail.com" at bounding box center [646, 270] width 454 height 63
copy div "helmer.moralesb71@gmail.com"
click at [233, 21] on input "text" at bounding box center [242, 23] width 343 height 26
type input "allison sofia palencia"
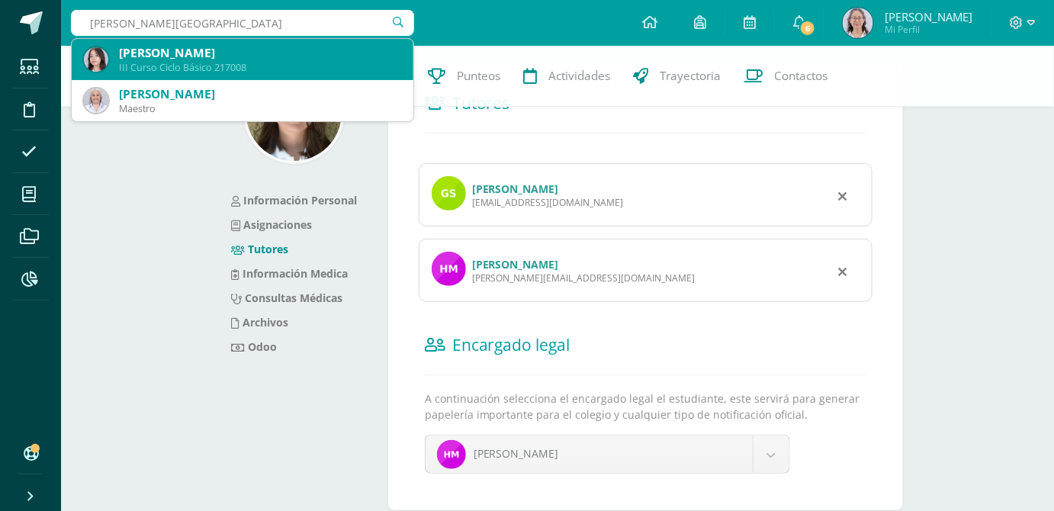
click at [227, 45] on div "Alisson Sofía Palencia Batres" at bounding box center [260, 53] width 282 height 16
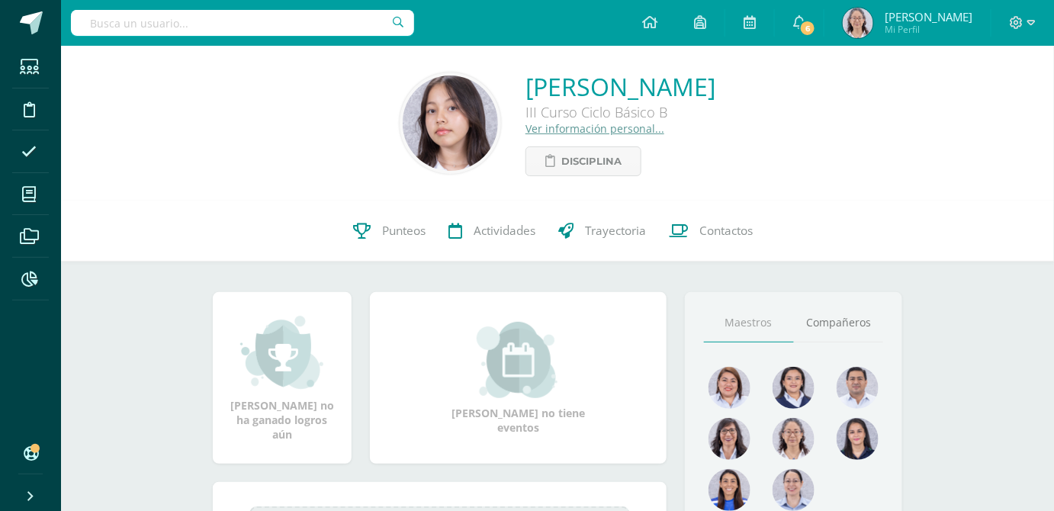
click at [525, 126] on link "Ver información personal..." at bounding box center [594, 128] width 139 height 14
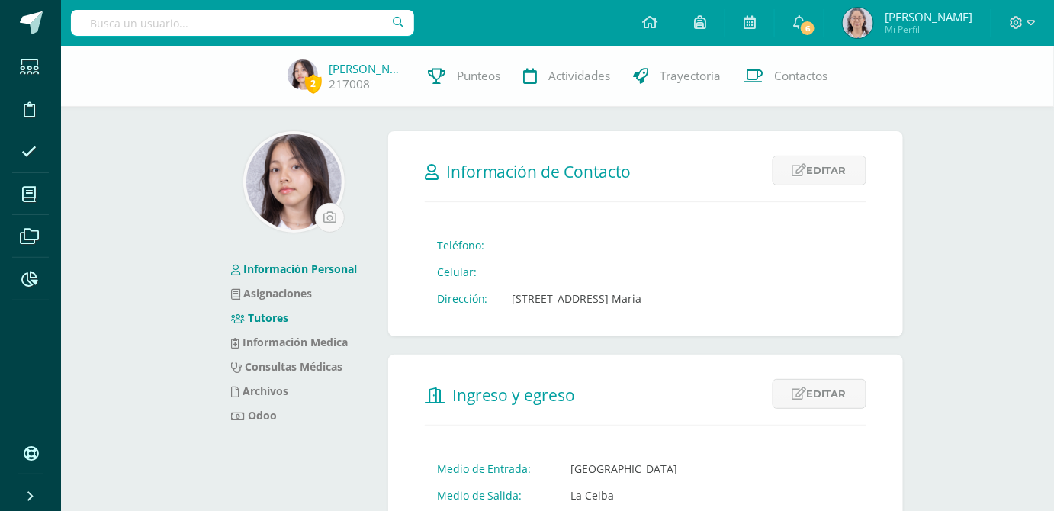
click at [278, 314] on link "Tutores" at bounding box center [260, 317] width 58 height 14
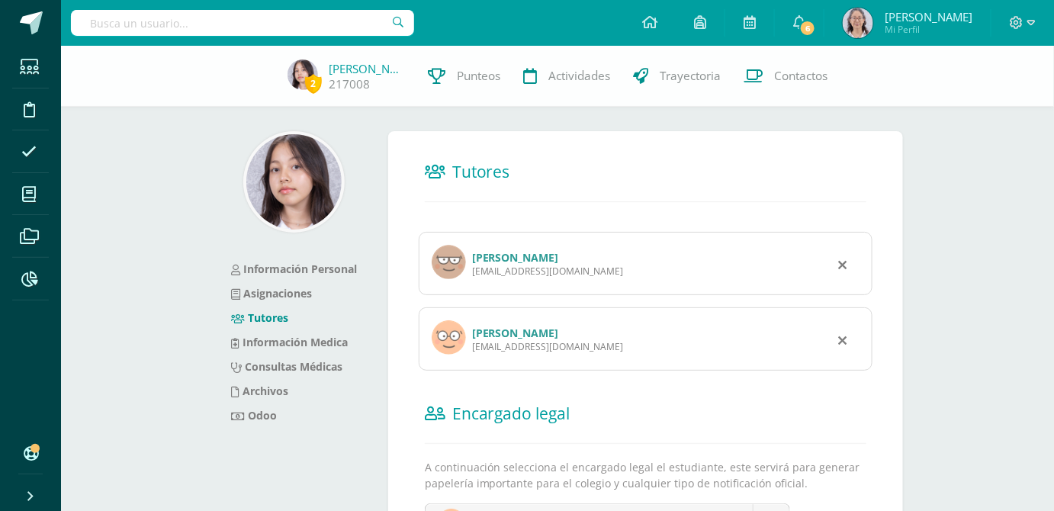
drag, startPoint x: 644, startPoint y: 275, endPoint x: 471, endPoint y: 271, distance: 173.1
click at [471, 271] on div "Melvin Palencia melvinpalencia.s@gmail.com" at bounding box center [646, 263] width 454 height 63
copy div "[EMAIL_ADDRESS][DOMAIN_NAME]"
drag, startPoint x: 598, startPoint y: 350, endPoint x: 469, endPoint y: 350, distance: 128.9
click at [469, 350] on div "ALICIA WALESKA BATRES ELIAS Aliselias@hotmail.com" at bounding box center [646, 338] width 454 height 63
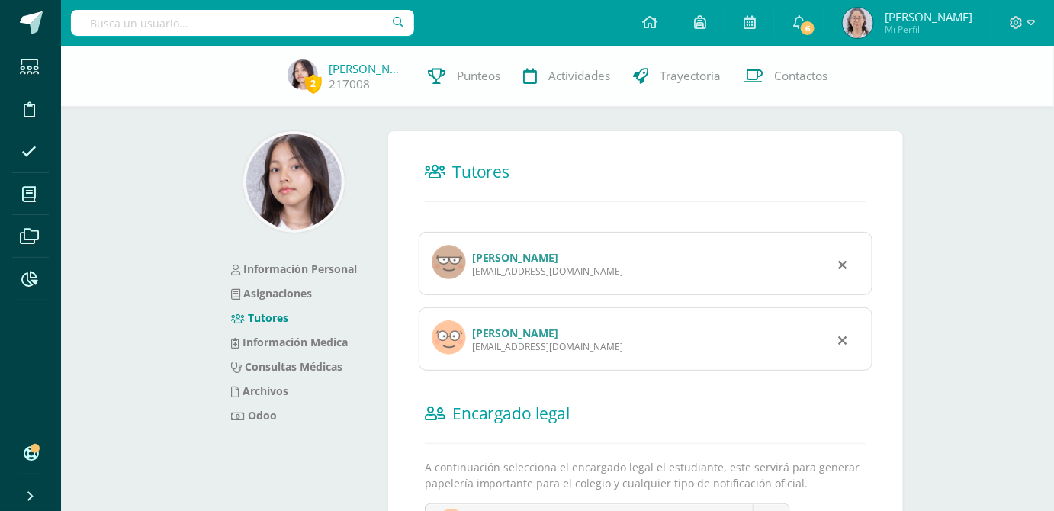
copy div "Aliselias@hotmail.com"
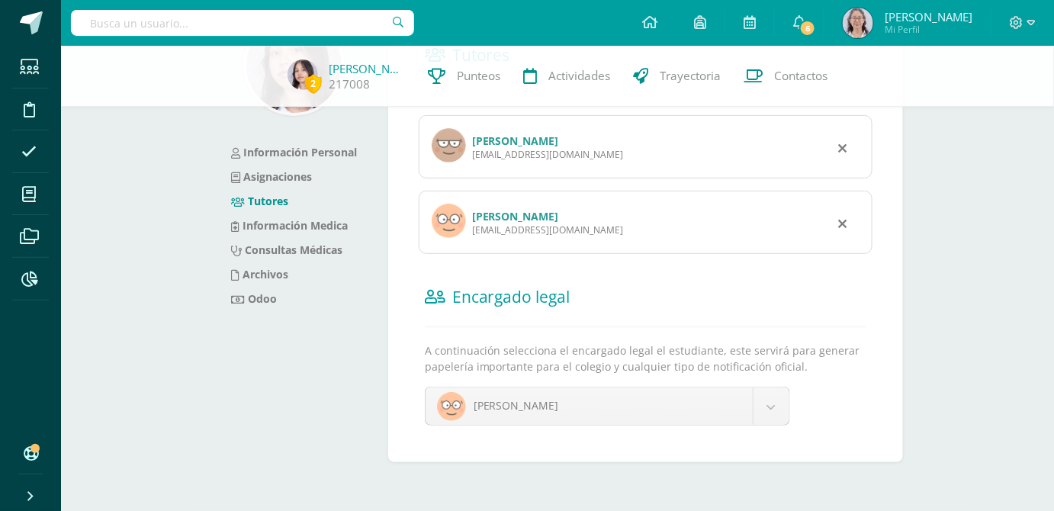
scroll to position [117, 0]
click at [541, 140] on link "[PERSON_NAME]" at bounding box center [515, 140] width 87 height 14
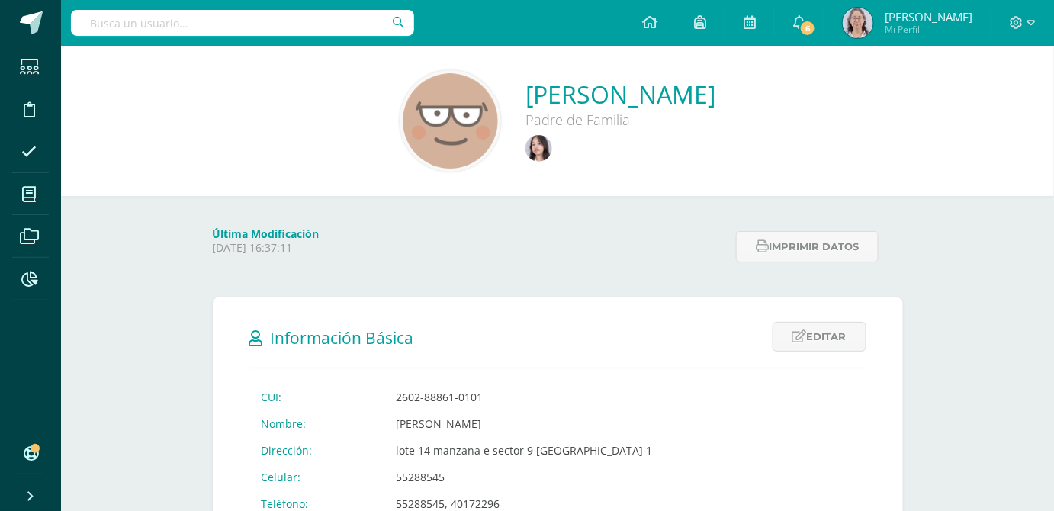
scroll to position [416, 0]
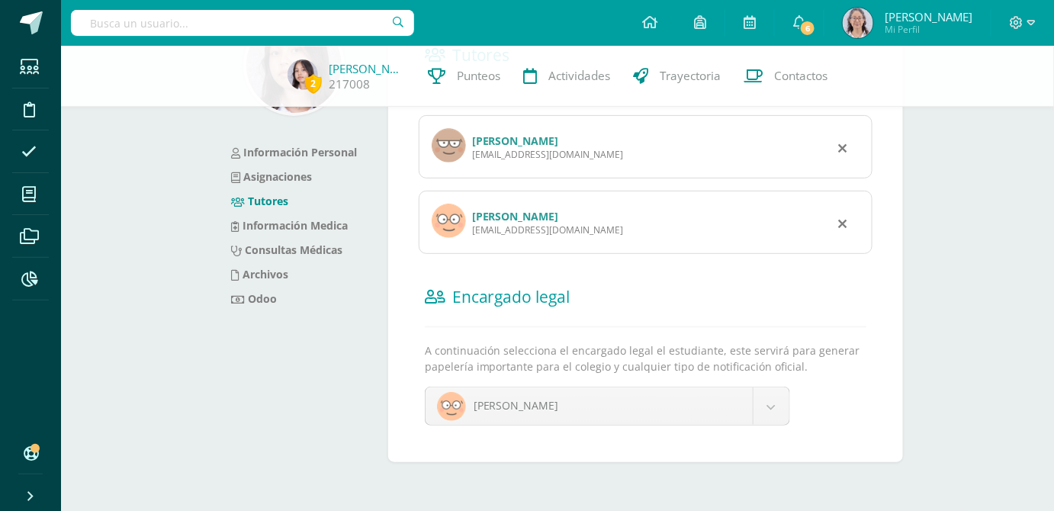
drag, startPoint x: 586, startPoint y: 236, endPoint x: 472, endPoint y: 238, distance: 113.6
click at [472, 238] on div "ALICIA WALESKA BATRES ELIAS Aliselias@hotmail.com" at bounding box center [646, 222] width 454 height 63
copy div "Aliselias@hotmail.com"
click at [291, 26] on input "text" at bounding box center [242, 23] width 343 height 26
type input "aemy parra"
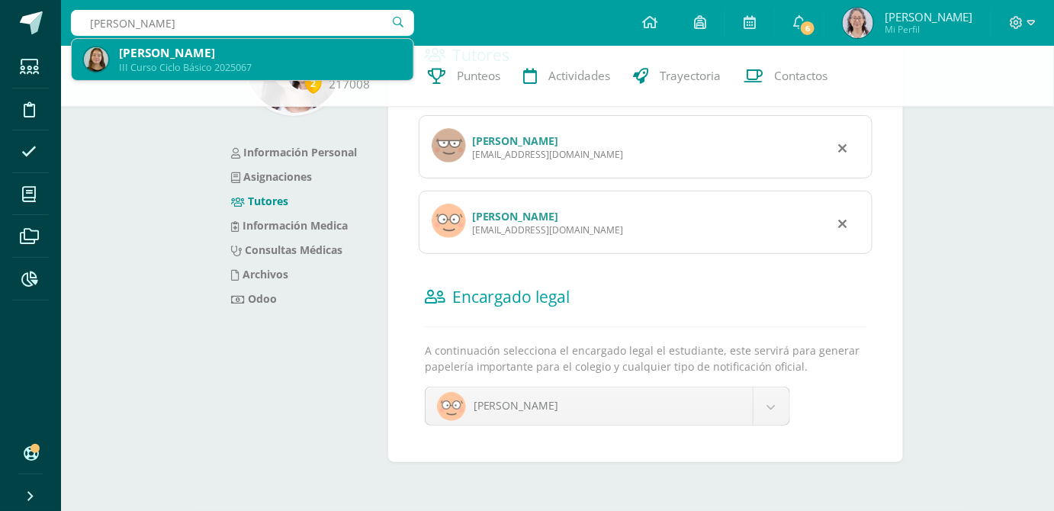
click at [280, 66] on div "III Curso Ciclo Básico 2025067" at bounding box center [260, 67] width 282 height 13
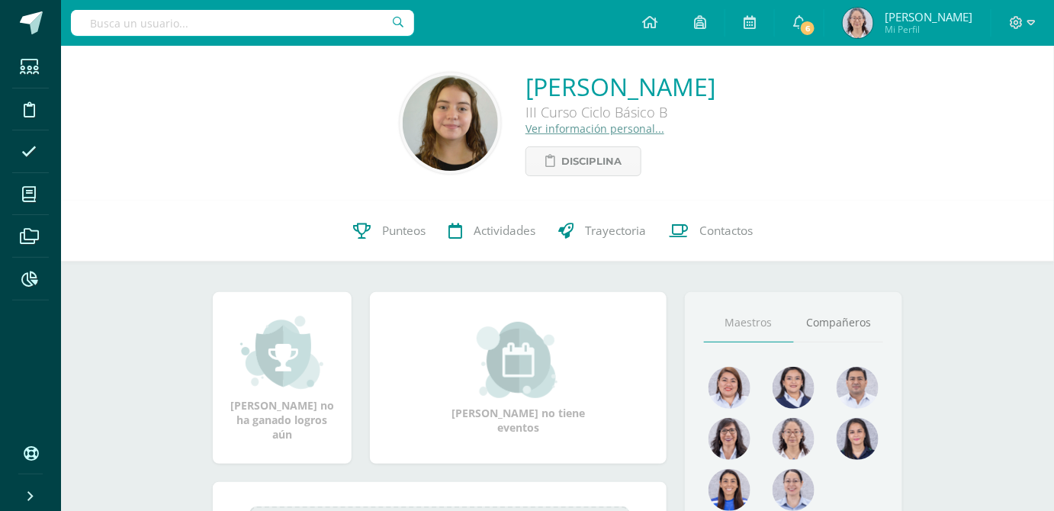
click at [525, 133] on link "Ver información personal..." at bounding box center [594, 128] width 139 height 14
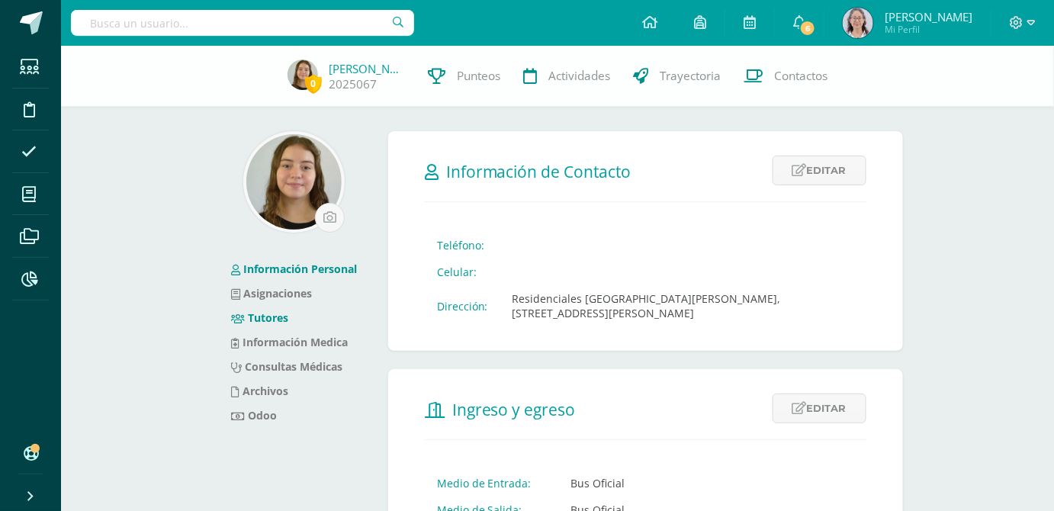
click at [266, 313] on link "Tutores" at bounding box center [260, 317] width 58 height 14
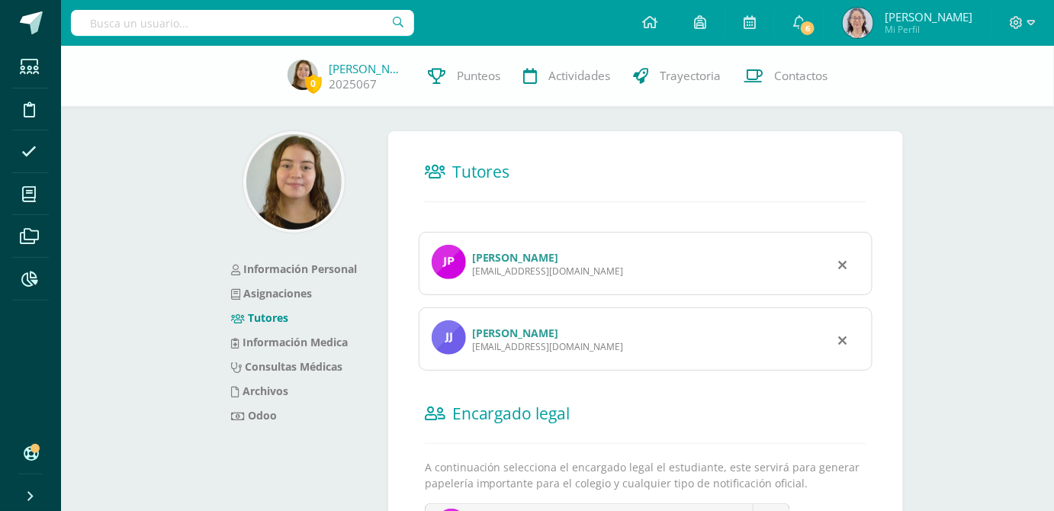
drag, startPoint x: 583, startPoint y: 274, endPoint x: 473, endPoint y: 281, distance: 110.8
click at [473, 281] on div "José Eduardo Parra Corado educbc12@yahoo.com" at bounding box center [646, 263] width 454 height 63
copy div "educbc12@yahoo.com"
drag, startPoint x: 567, startPoint y: 356, endPoint x: 470, endPoint y: 350, distance: 97.0
click at [470, 350] on div "Jacquelin Janethe Juárez Vásquez Jafer85@yahoo.es" at bounding box center [646, 338] width 454 height 63
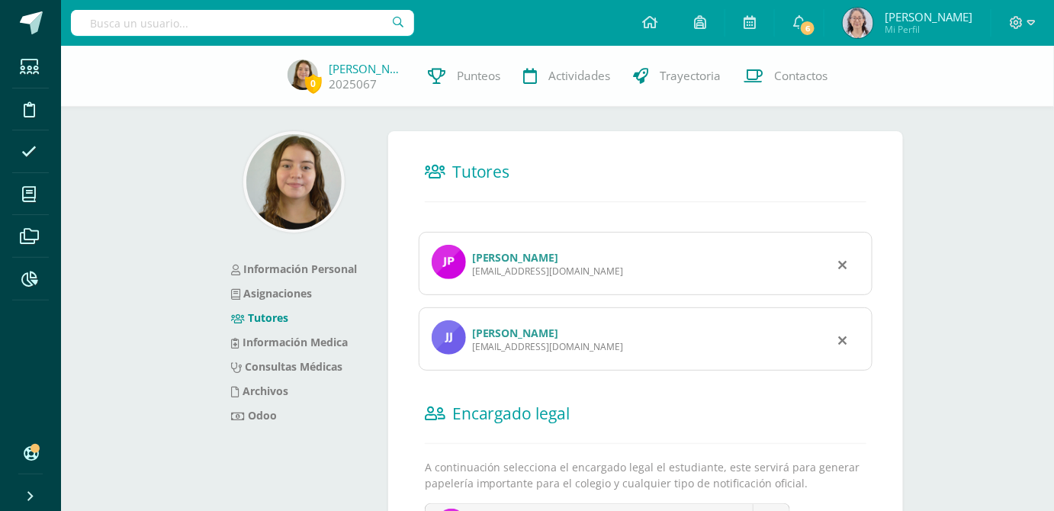
copy div "Jafer85@yahoo.es"
click at [217, 12] on input "text" at bounding box center [242, 23] width 343 height 26
type input "katherine reyes"
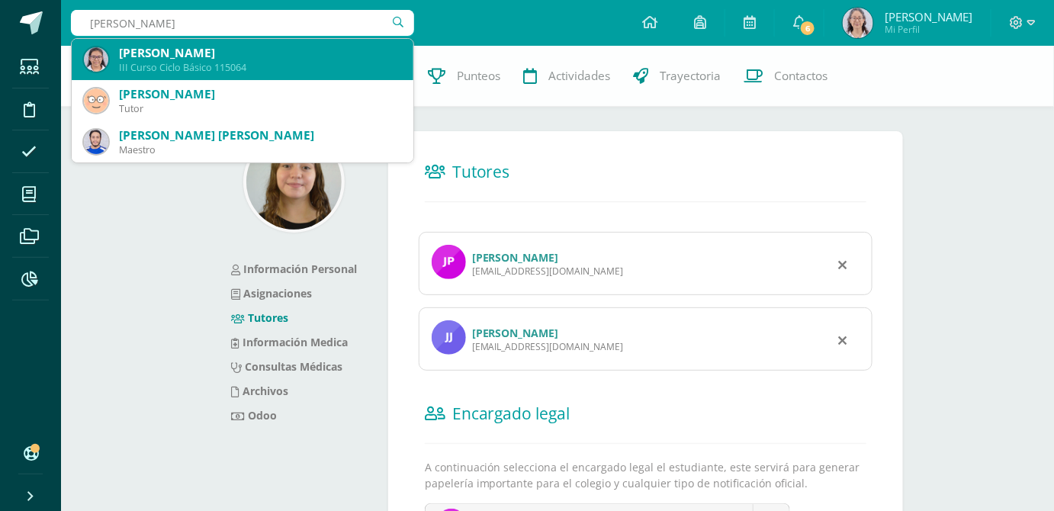
click at [184, 52] on div "Katherine Marissa Reyes Guzman" at bounding box center [260, 53] width 282 height 16
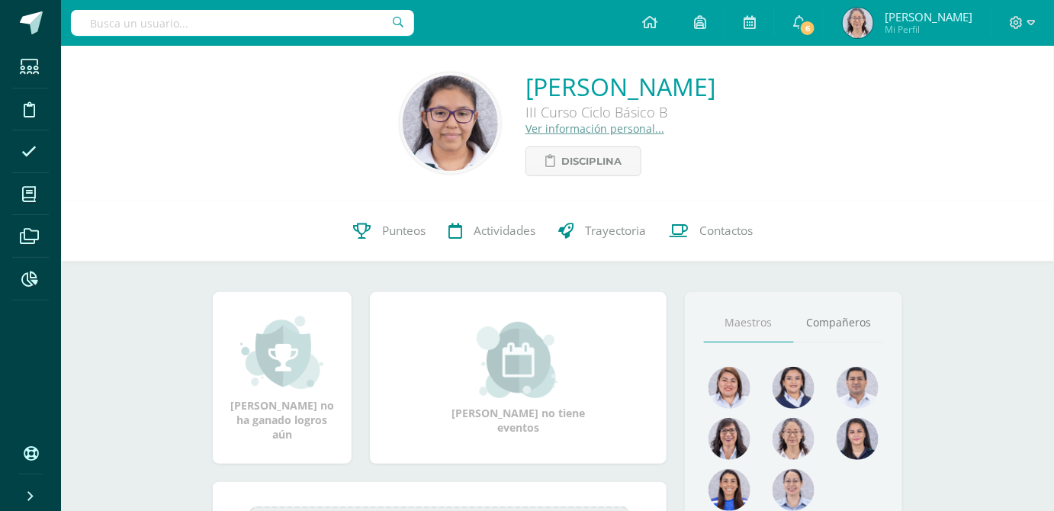
drag, startPoint x: 533, startPoint y: 128, endPoint x: 542, endPoint y: 130, distance: 9.4
click at [534, 128] on link "Ver información personal..." at bounding box center [594, 128] width 139 height 14
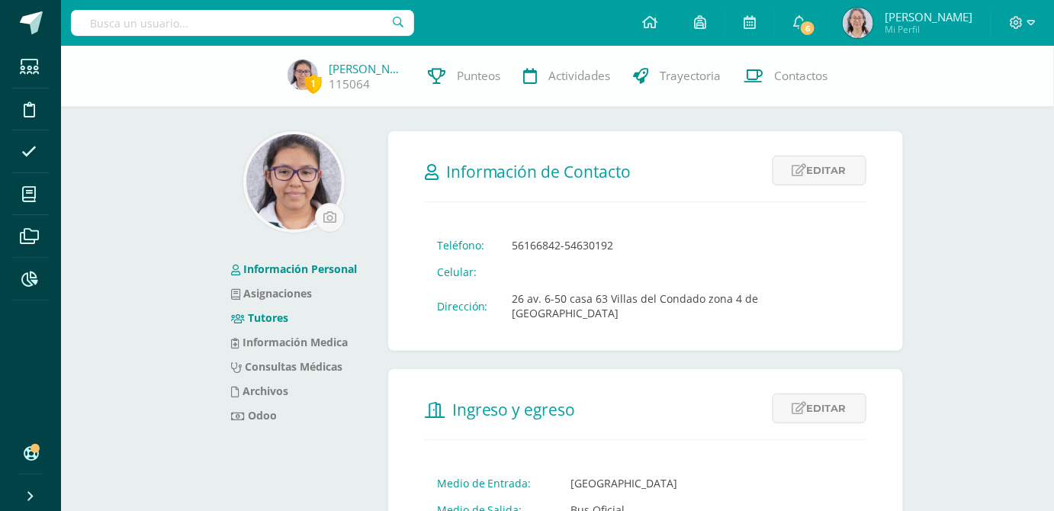
click at [276, 317] on link "Tutores" at bounding box center [260, 317] width 58 height 14
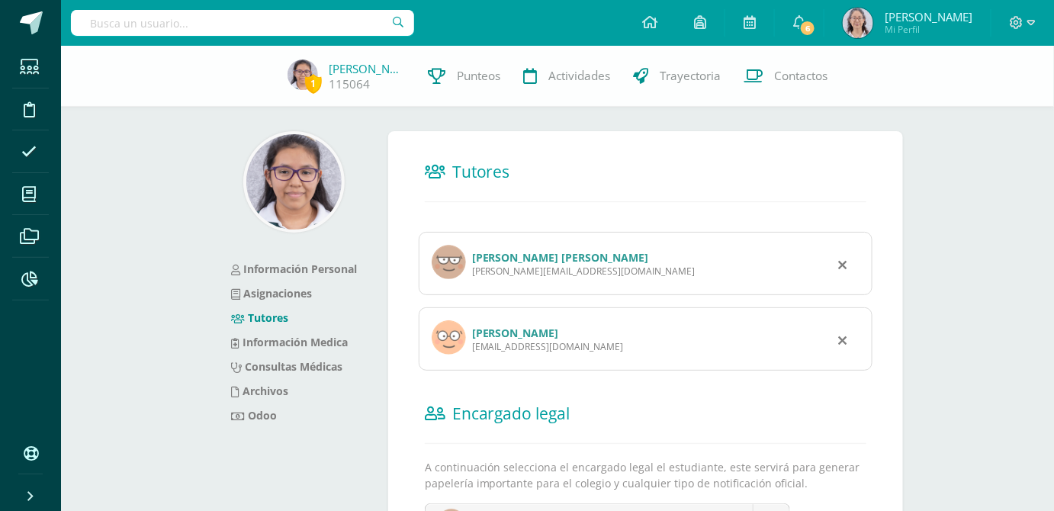
drag, startPoint x: 622, startPoint y: 275, endPoint x: 472, endPoint y: 278, distance: 150.2
click at [472, 278] on div "sandra.guzarri@hotmail.com" at bounding box center [583, 271] width 223 height 13
copy div "sandra.guzarri@hotmail.com"
drag, startPoint x: 602, startPoint y: 349, endPoint x: 470, endPoint y: 345, distance: 132.7
click at [470, 345] on div "Abraham Josué Reyes Rosales licabrahamreyes@yahoo.com" at bounding box center [646, 338] width 454 height 63
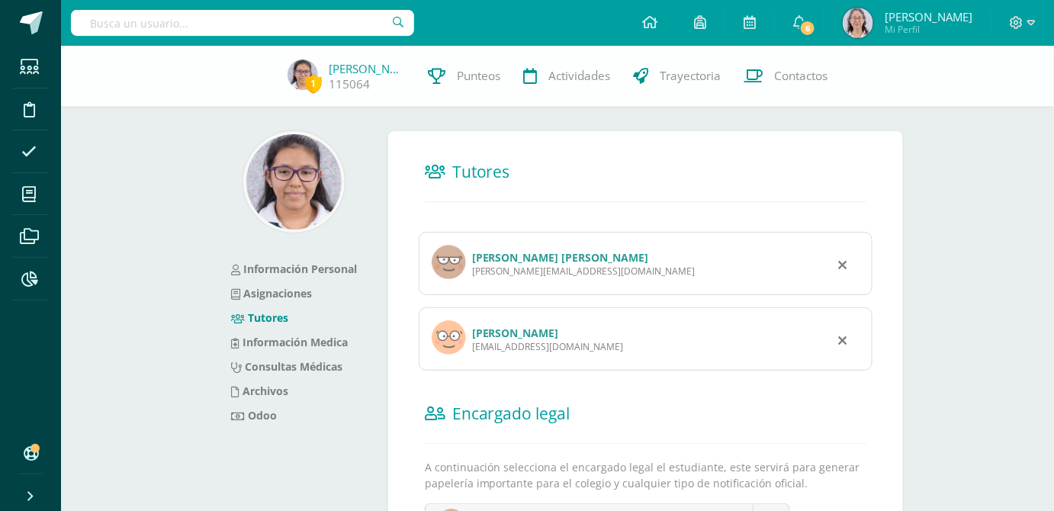
copy div "licabrahamreyes@yahoo.com"
click at [189, 24] on input "text" at bounding box center [242, 23] width 343 height 26
type input "natalia solares"
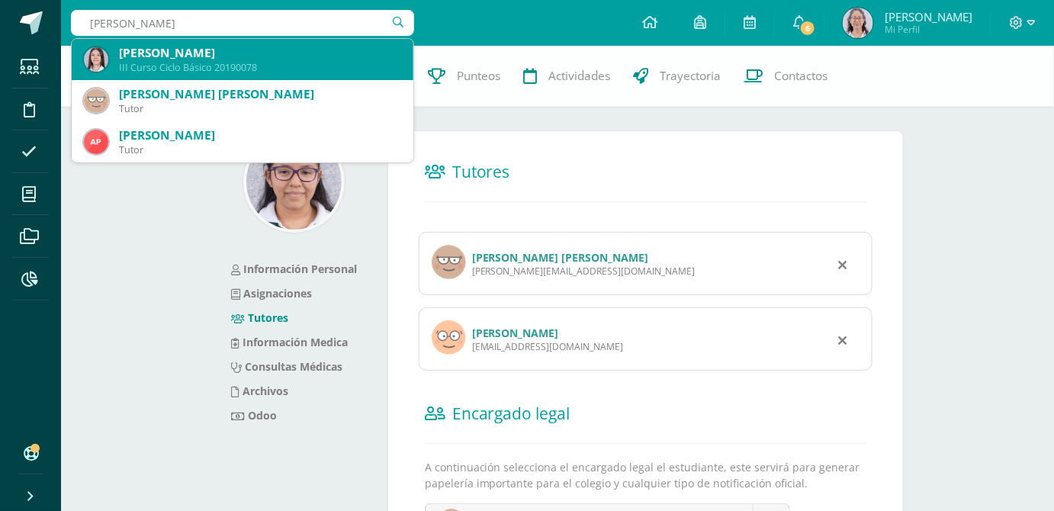
click at [205, 61] on div "III Curso Ciclo Básico 20190078" at bounding box center [260, 67] width 282 height 13
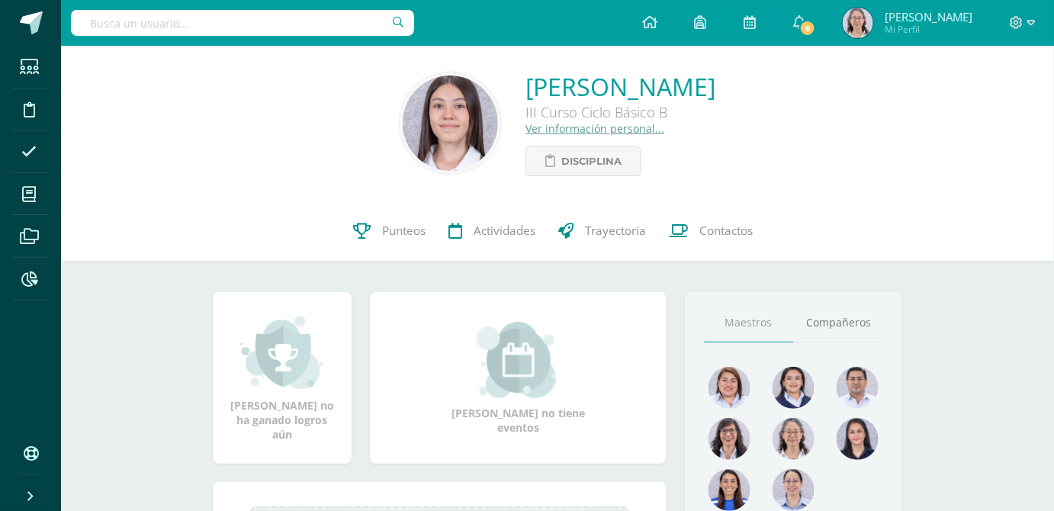
click at [573, 130] on link "Ver información personal..." at bounding box center [594, 128] width 139 height 14
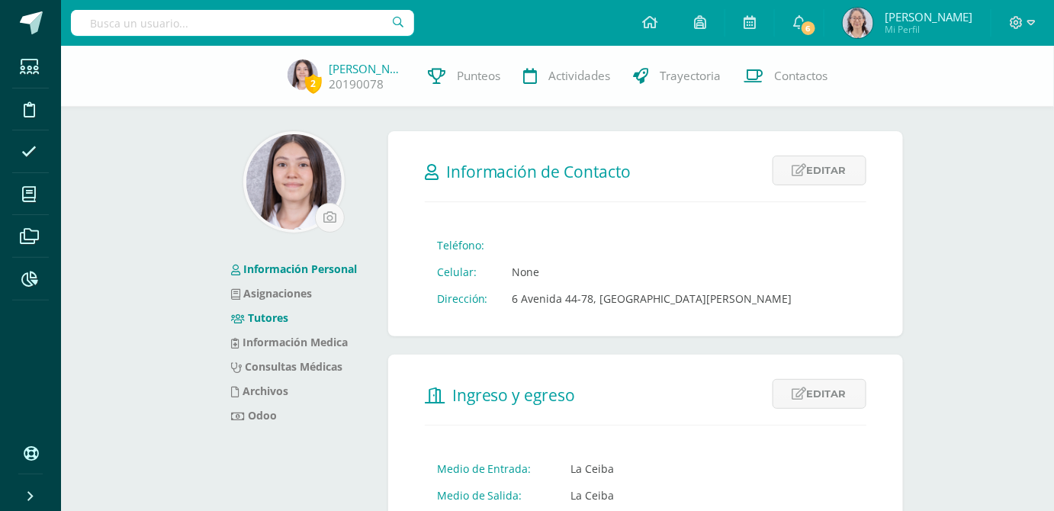
click at [252, 319] on link "Tutores" at bounding box center [260, 317] width 58 height 14
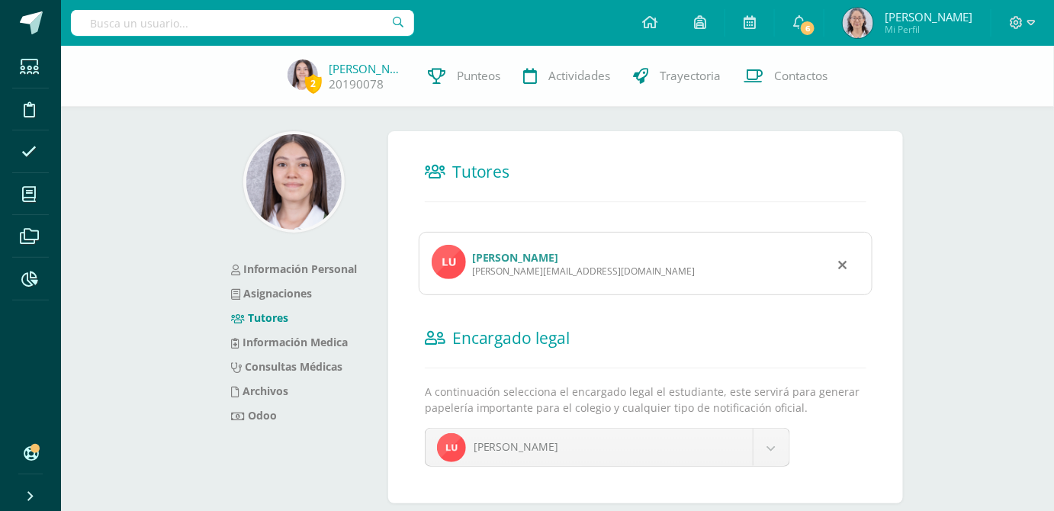
drag, startPoint x: 589, startPoint y: 273, endPoint x: 471, endPoint y: 275, distance: 118.2
click at [471, 275] on div "[PERSON_NAME] Jarquin [EMAIL_ADDRESS][DOMAIN_NAME]" at bounding box center [646, 263] width 454 height 63
copy div "luisa.solaresj@gmail.com"
click at [252, 25] on input "text" at bounding box center [242, 23] width 343 height 26
type input "marian yol"
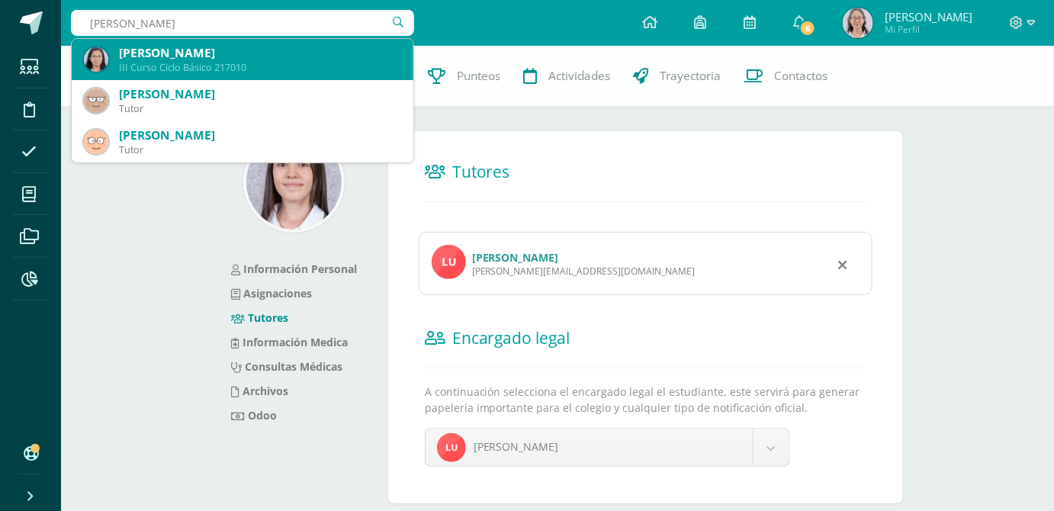
click at [207, 59] on div "[PERSON_NAME]" at bounding box center [260, 53] width 282 height 16
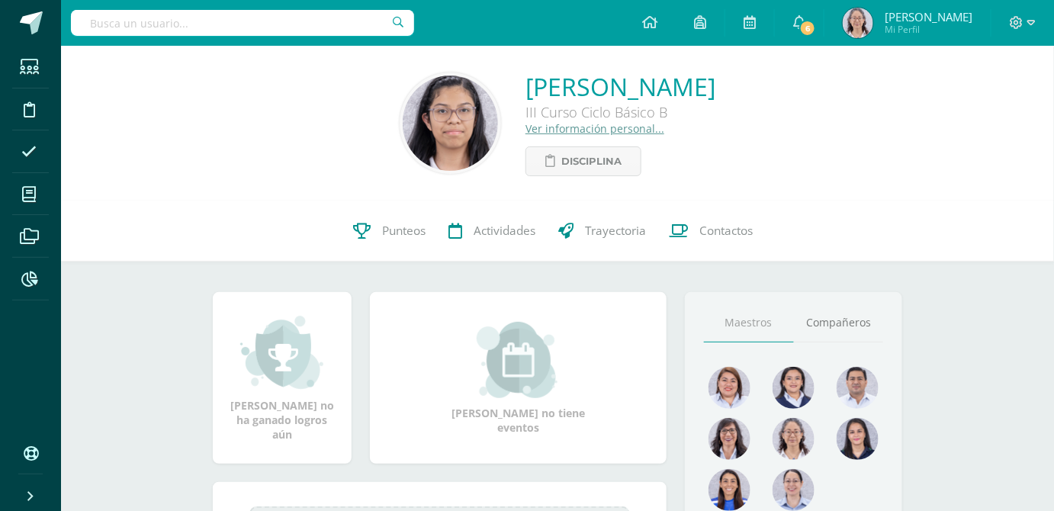
click at [530, 131] on link "Ver información personal..." at bounding box center [594, 128] width 139 height 14
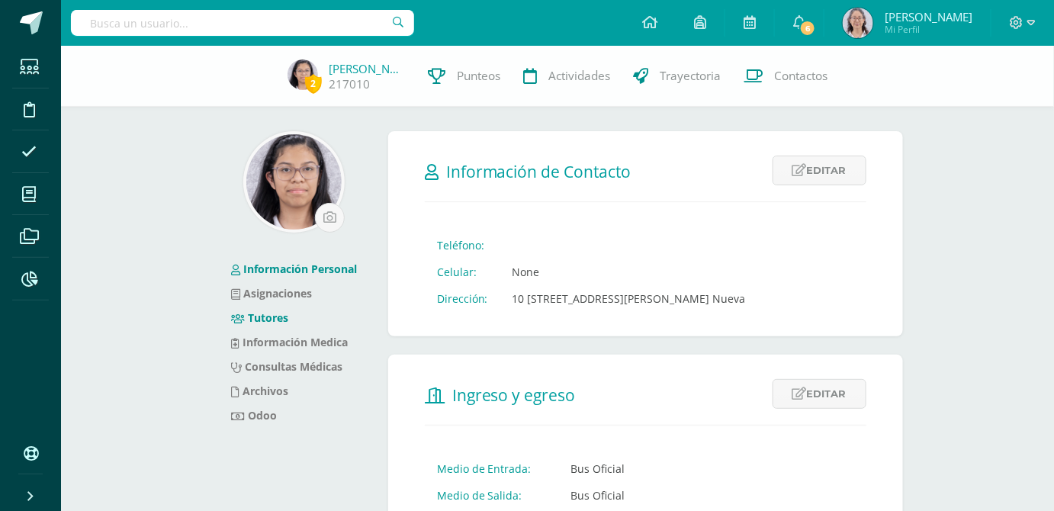
click at [263, 317] on link "Tutores" at bounding box center [260, 317] width 58 height 14
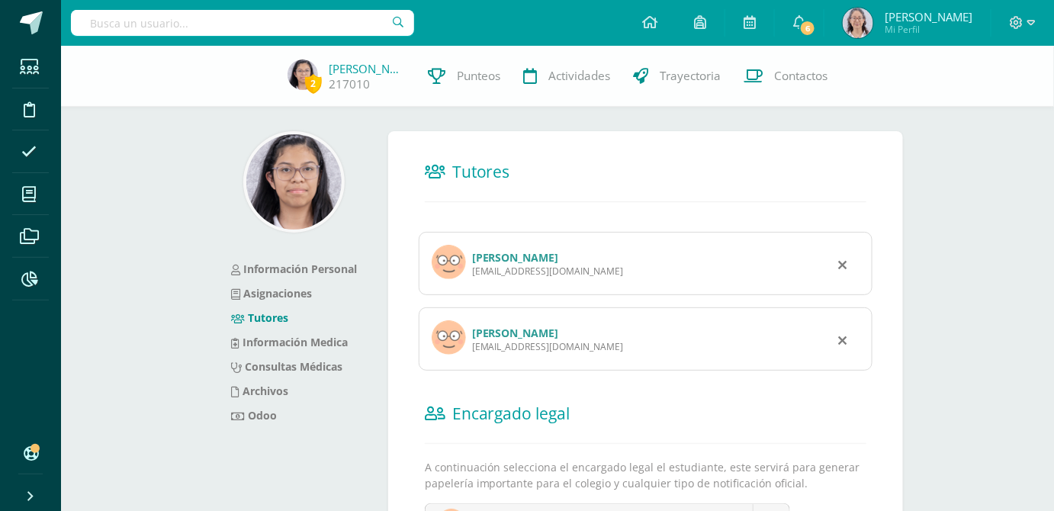
drag, startPoint x: 573, startPoint y: 271, endPoint x: 469, endPoint y: 277, distance: 104.6
click at [469, 277] on div "Luis Oswaldo Yol Tzib loyt777@hotmail.com" at bounding box center [646, 263] width 454 height 63
copy div "loyt777@hotmail.com"
drag, startPoint x: 588, startPoint y: 343, endPoint x: 471, endPoint y: 352, distance: 117.0
click at [472, 352] on div "rosaacinorev@gmail.com" at bounding box center [548, 346] width 152 height 13
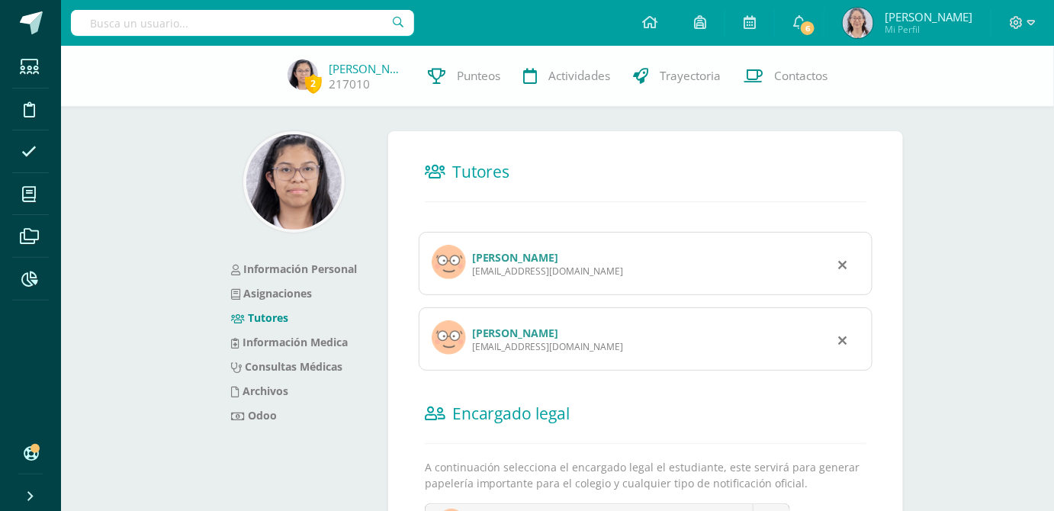
copy div "rosaacinorev@gmail.com"
click at [1029, 24] on icon at bounding box center [1031, 23] width 8 height 14
click at [983, 104] on span "Cerrar sesión" at bounding box center [983, 104] width 69 height 14
